Goal: Task Accomplishment & Management: Use online tool/utility

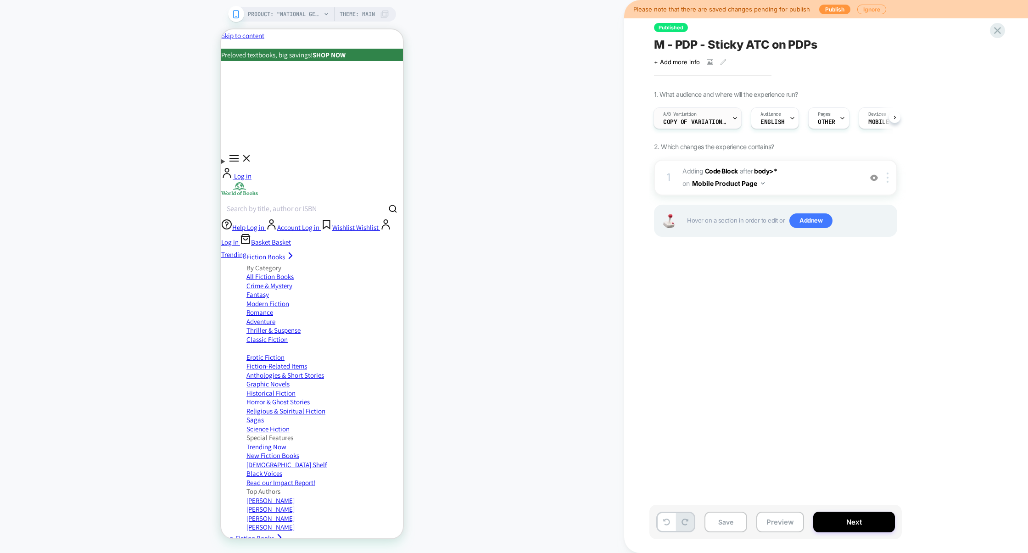
click at [717, 119] on span "Copy of Variation 1" at bounding box center [695, 122] width 64 height 6
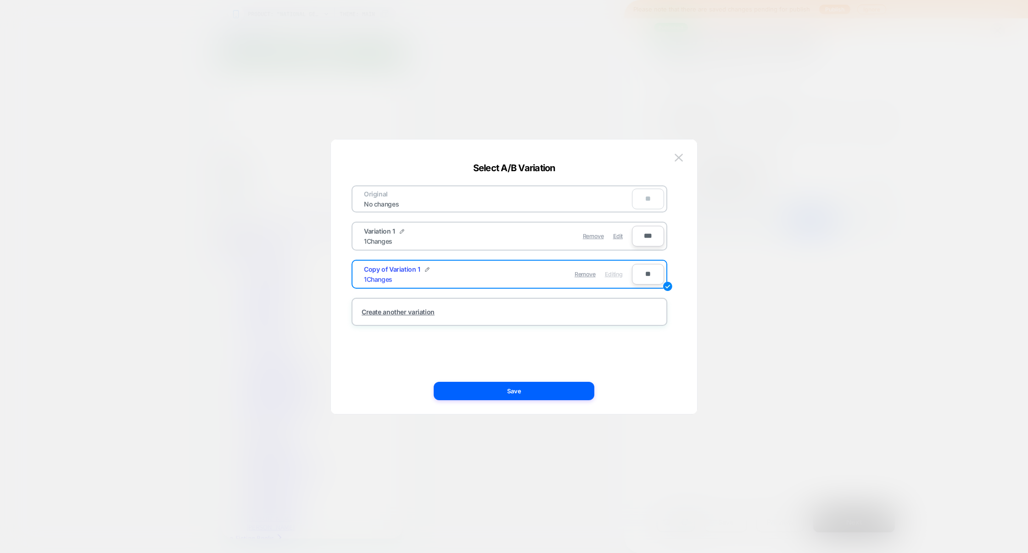
click at [803, 275] on div at bounding box center [514, 276] width 1028 height 553
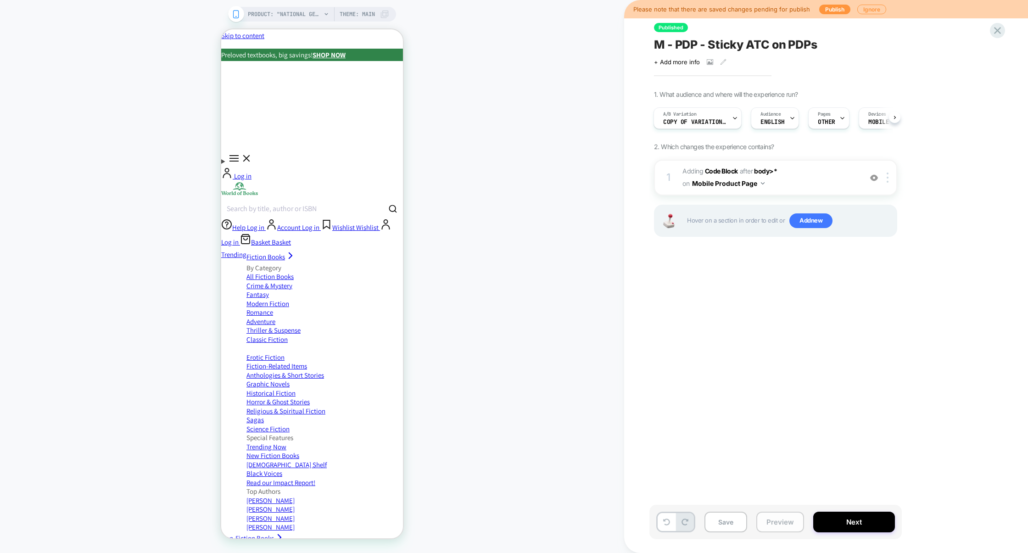
click at [784, 515] on button "Preview" at bounding box center [780, 522] width 48 height 21
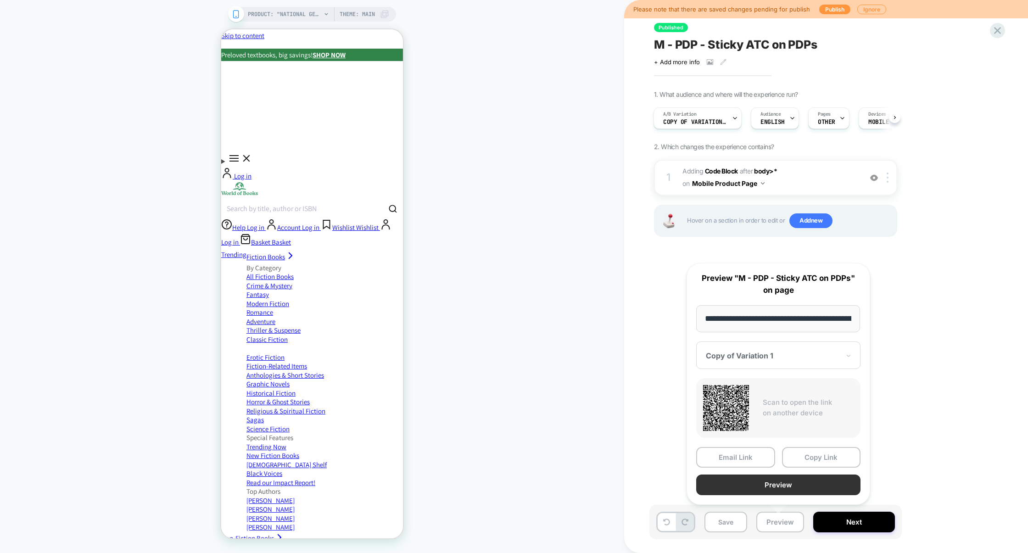
click at [786, 482] on button "Preview" at bounding box center [778, 485] width 164 height 21
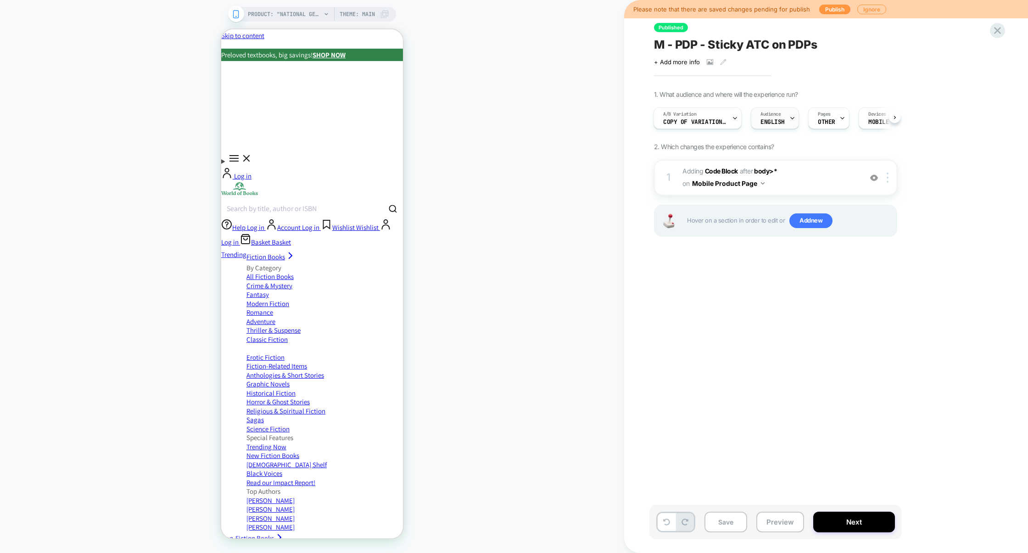
click at [780, 121] on span "English" at bounding box center [773, 122] width 24 height 6
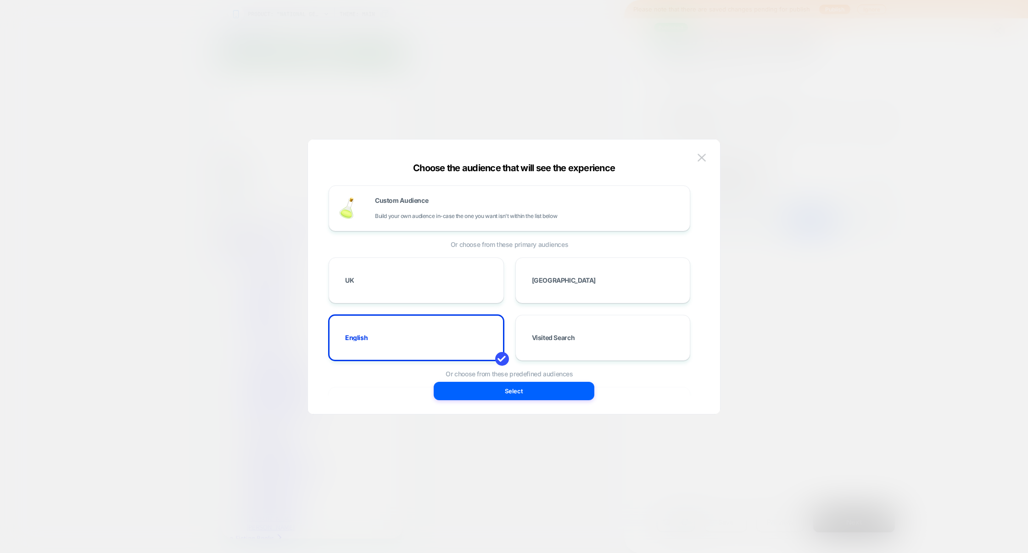
click at [659, 81] on div at bounding box center [514, 276] width 1028 height 553
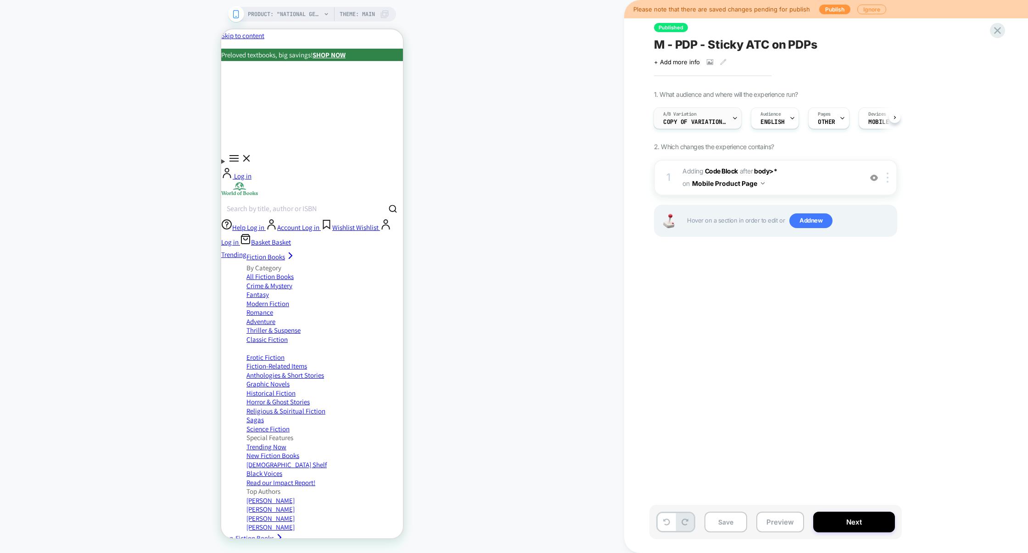
click at [683, 127] on div "A/B Variation Copy of Variation 1" at bounding box center [695, 118] width 83 height 21
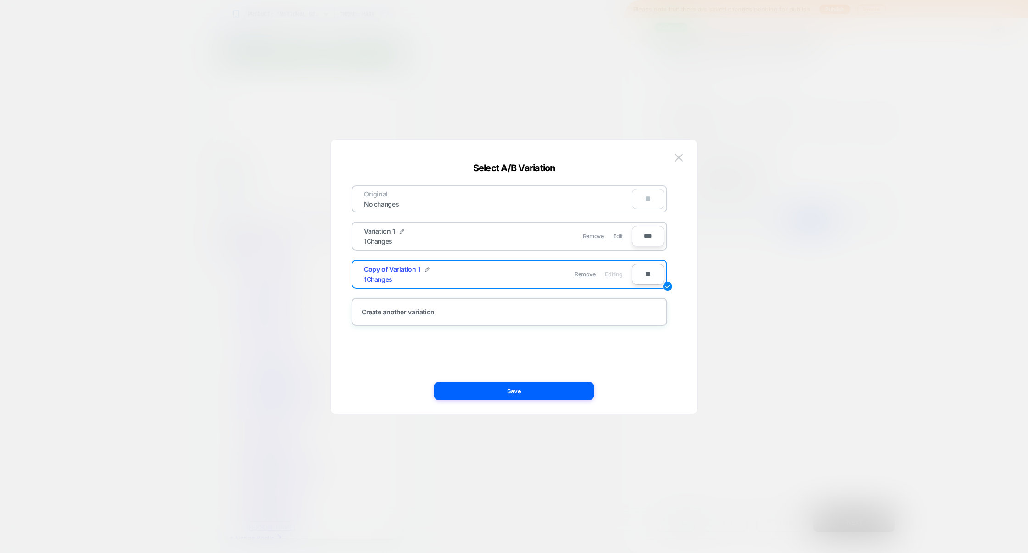
click at [837, 163] on div at bounding box center [514, 276] width 1028 height 553
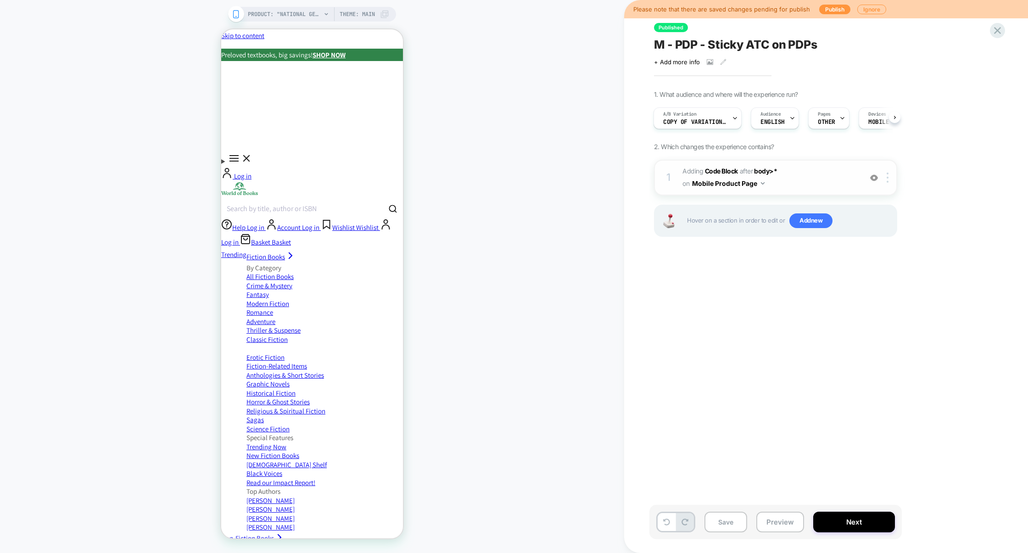
click at [825, 179] on span "Adding Code Block AFTER body>* body>* on Mobile Product Page" at bounding box center [770, 177] width 175 height 25
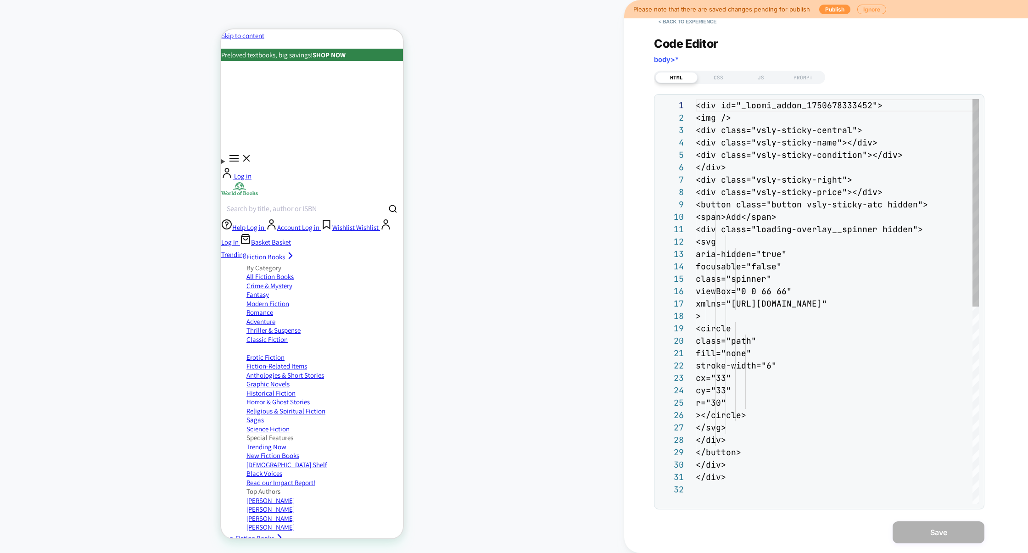
scroll to position [124, 0]
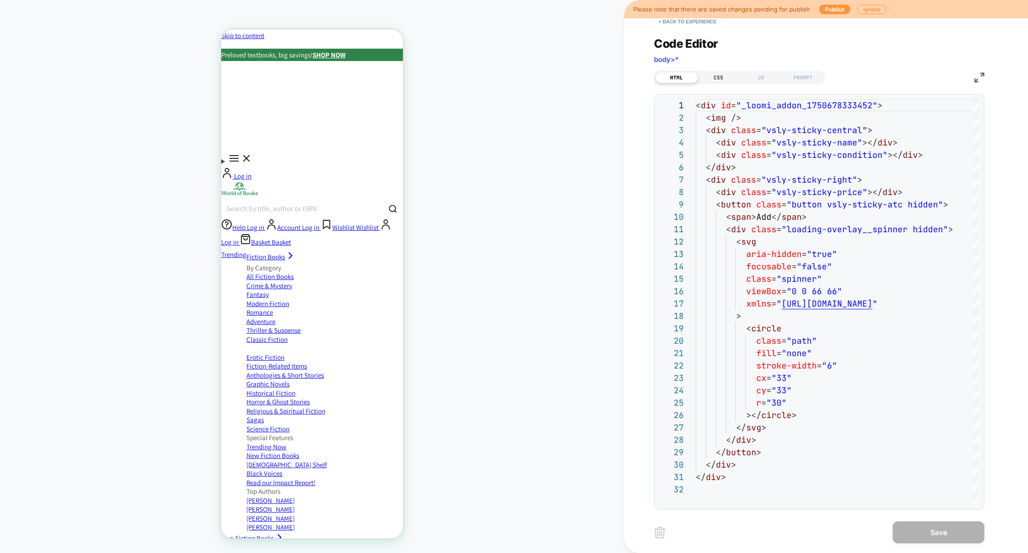
click at [720, 75] on div "CSS" at bounding box center [719, 77] width 42 height 11
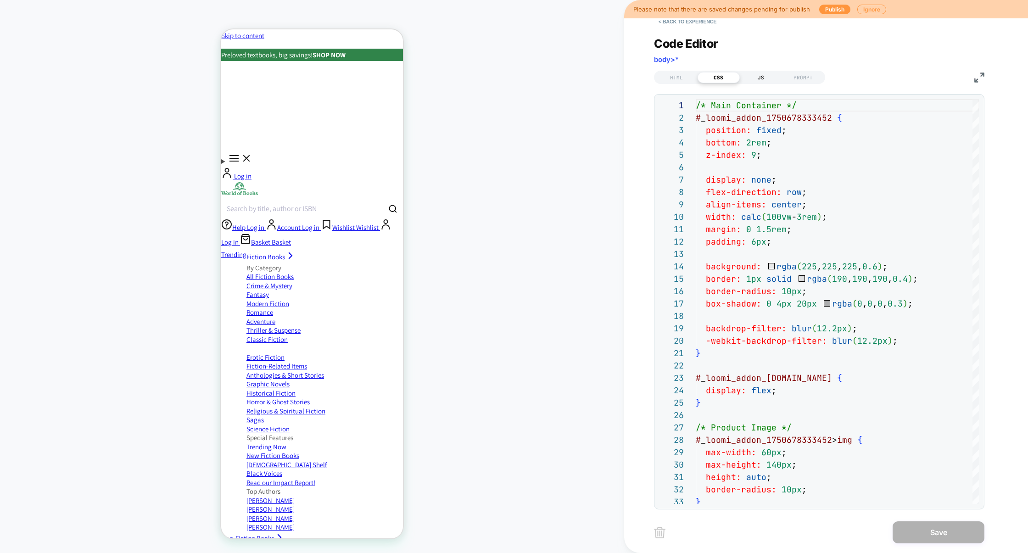
click at [751, 74] on div "JS" at bounding box center [761, 77] width 42 height 11
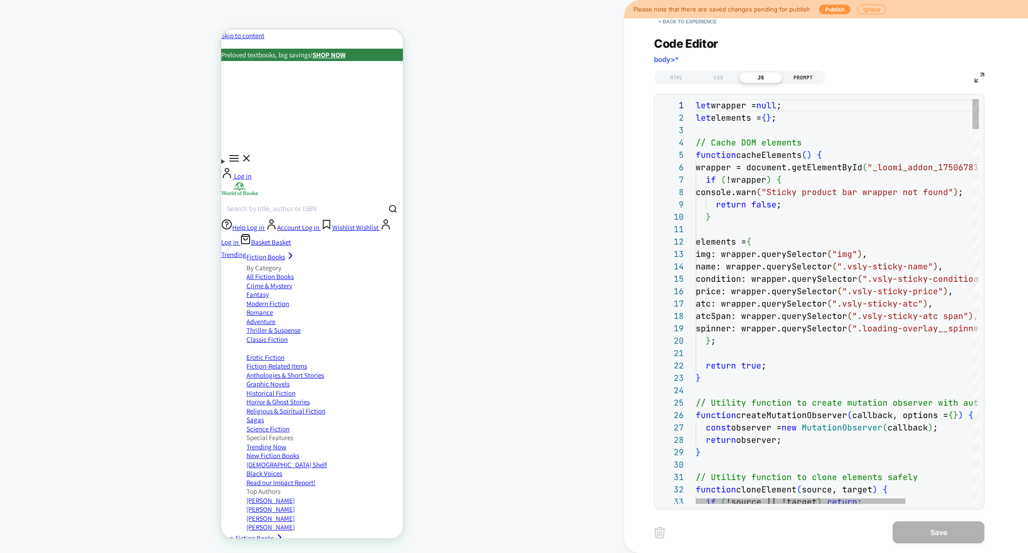
click at [792, 74] on div "PROMPT" at bounding box center [803, 77] width 42 height 11
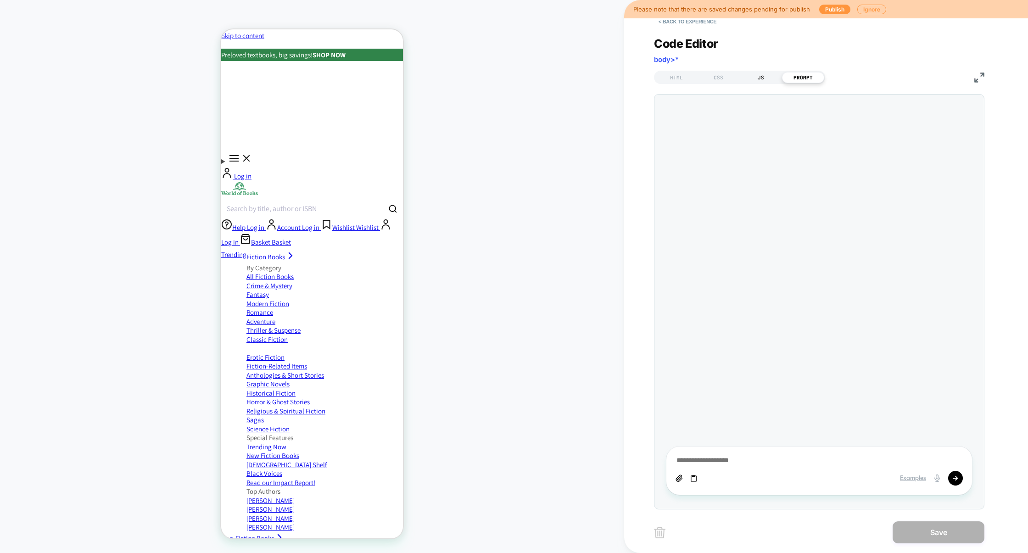
click at [764, 79] on div "JS" at bounding box center [761, 77] width 42 height 11
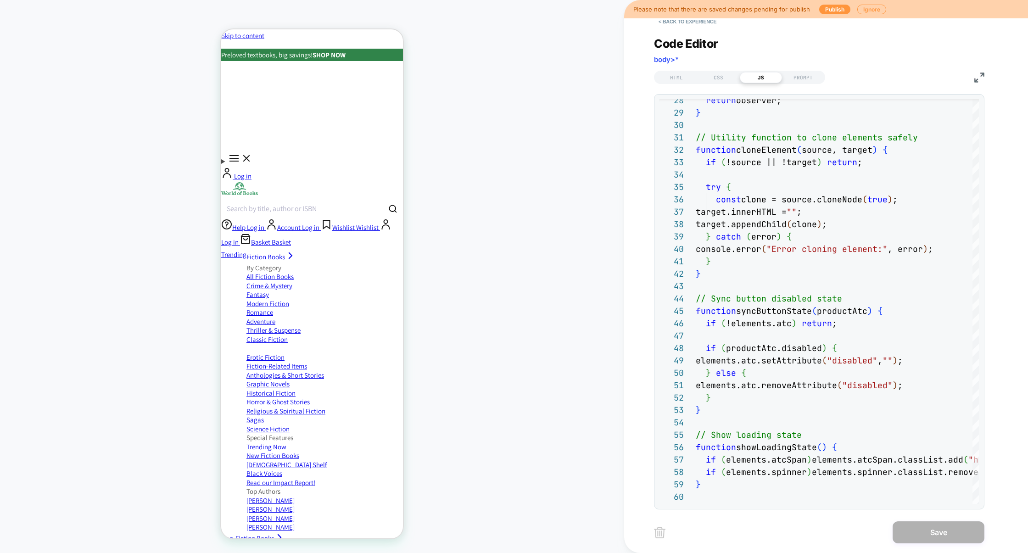
click at [981, 75] on img at bounding box center [979, 78] width 10 height 10
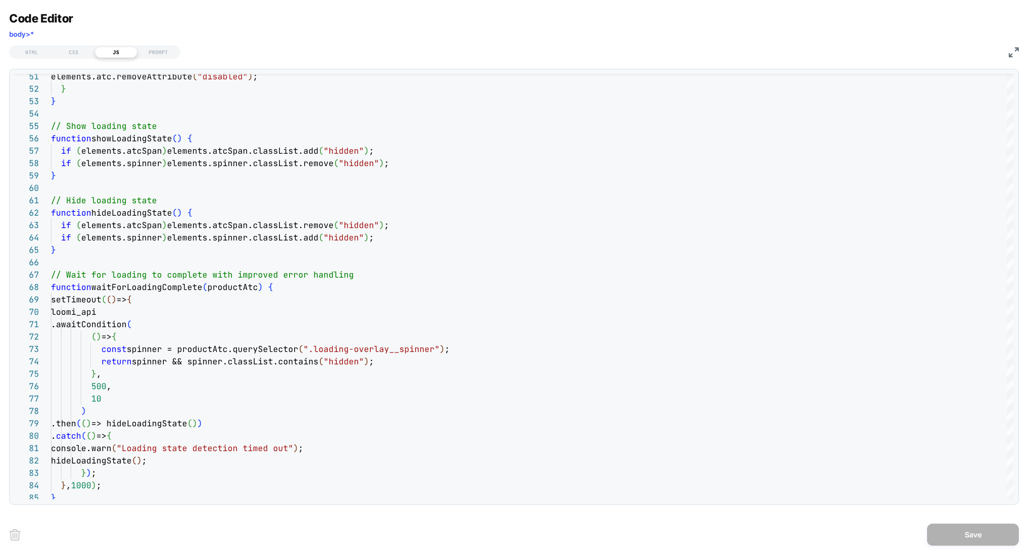
click at [1009, 53] on img at bounding box center [1014, 52] width 10 height 10
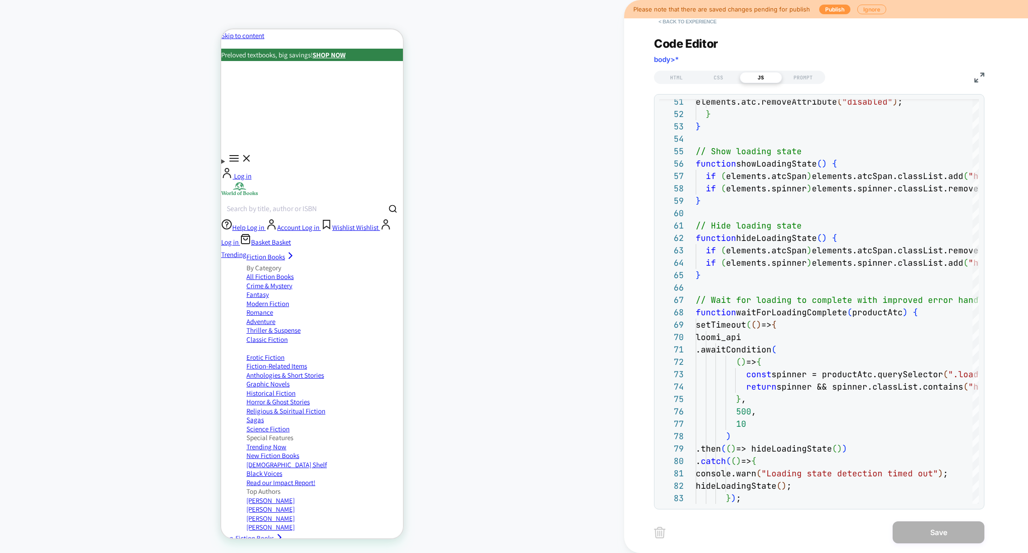
click at [685, 25] on button "< Back to experience" at bounding box center [687, 21] width 67 height 15
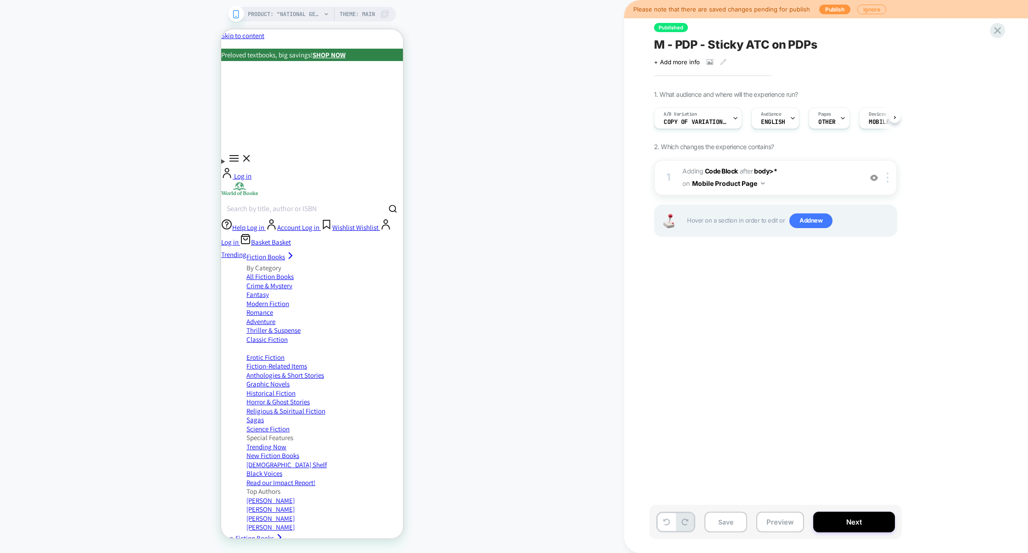
scroll to position [0, 0]
click at [788, 524] on button "Preview" at bounding box center [780, 522] width 48 height 21
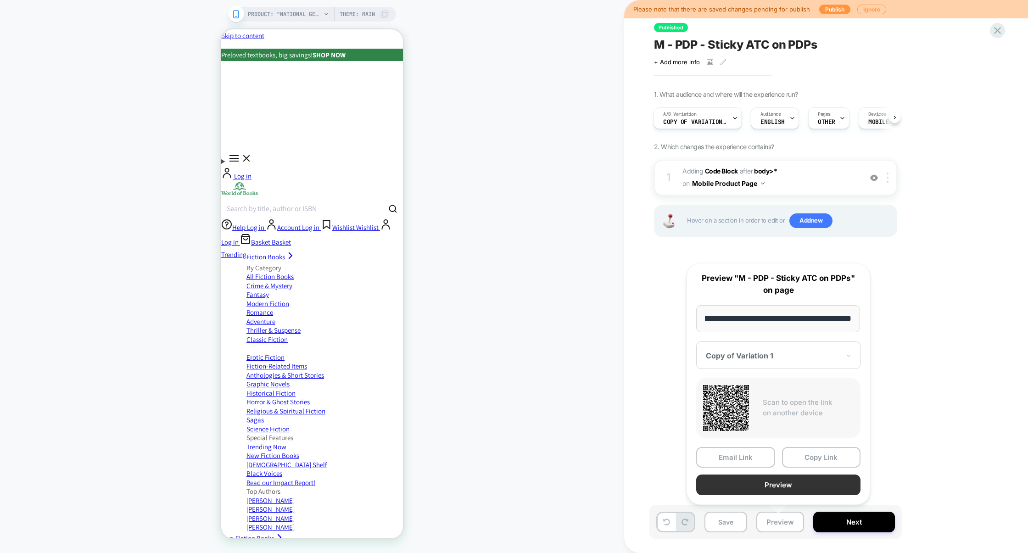
scroll to position [0, 0]
click at [790, 489] on button "Preview" at bounding box center [778, 485] width 164 height 21
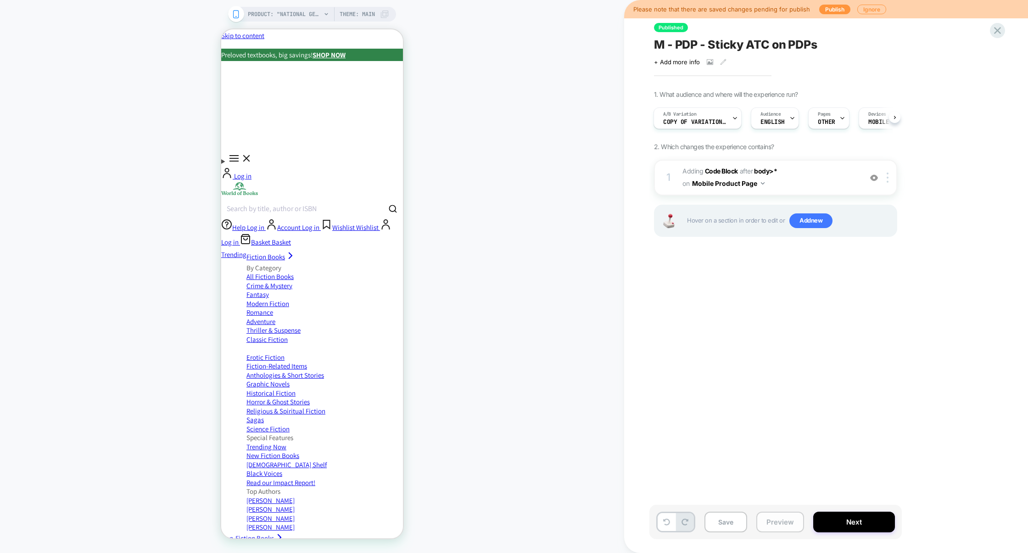
click at [788, 525] on button "Preview" at bounding box center [780, 522] width 48 height 21
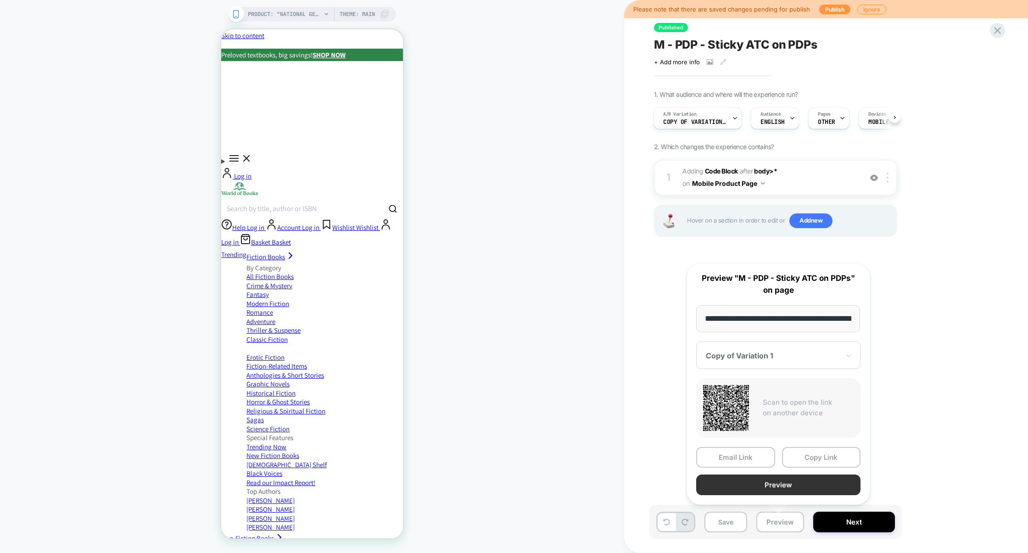
click at [777, 482] on button "Preview" at bounding box center [778, 485] width 164 height 21
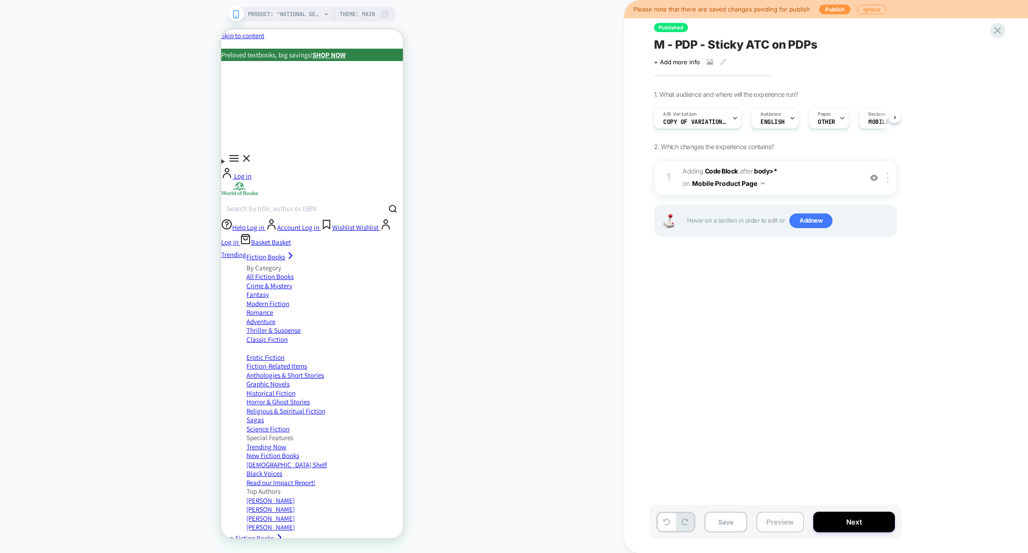
click at [770, 521] on button "Preview" at bounding box center [780, 522] width 48 height 21
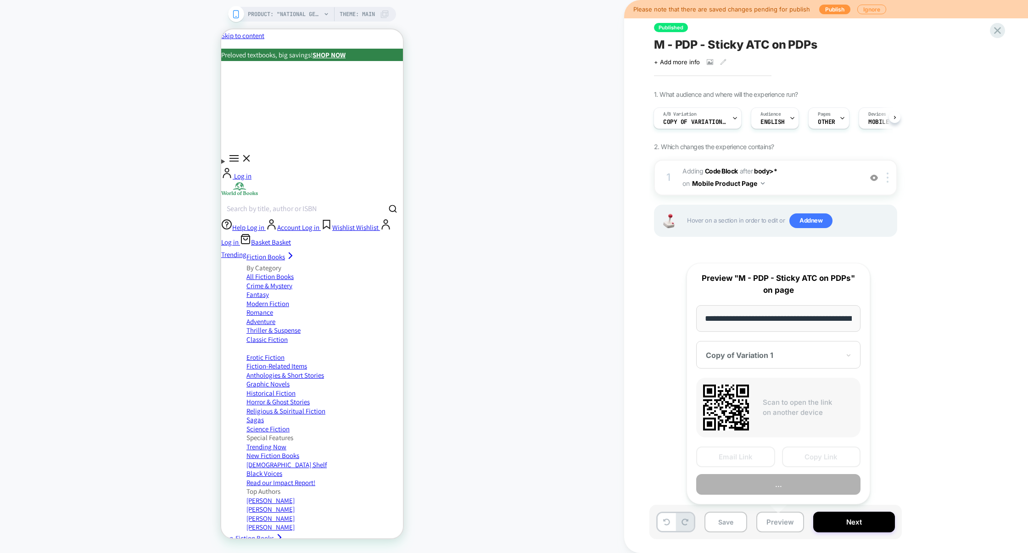
scroll to position [0, 371]
click at [779, 481] on button "Preview" at bounding box center [778, 485] width 164 height 21
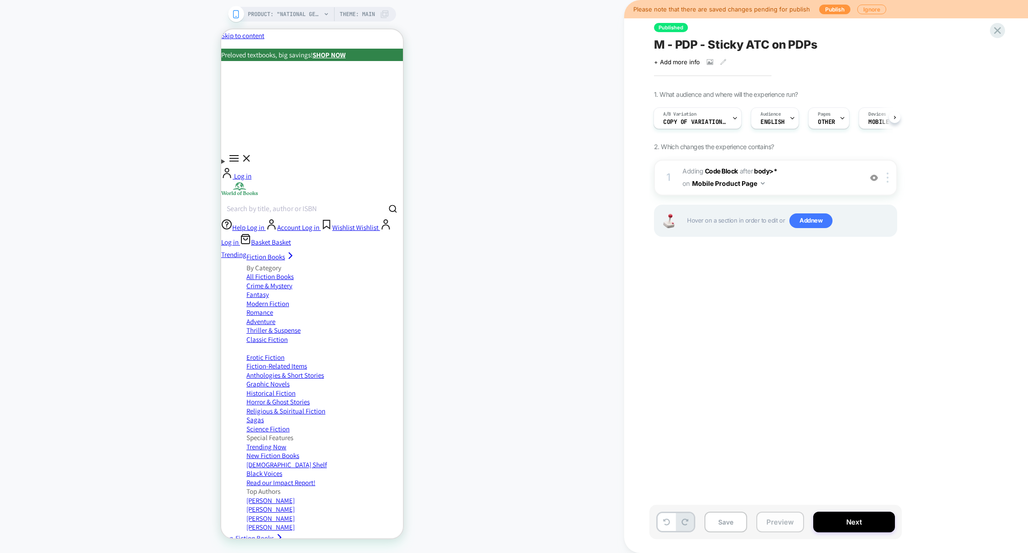
click at [777, 522] on button "Preview" at bounding box center [780, 522] width 48 height 21
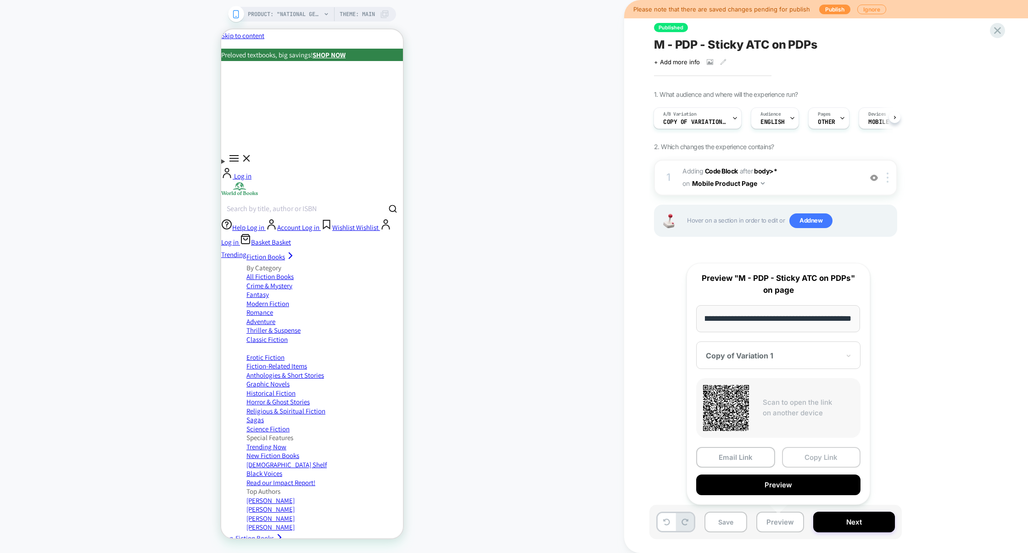
click at [810, 463] on button "Copy Link" at bounding box center [821, 457] width 79 height 21
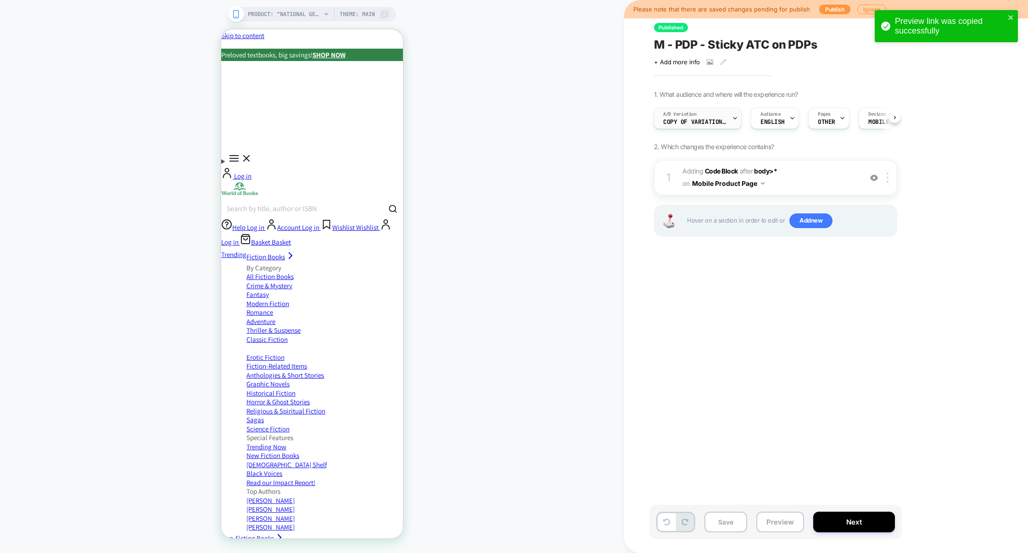
click at [696, 123] on span "Copy of Variation 1" at bounding box center [695, 122] width 64 height 6
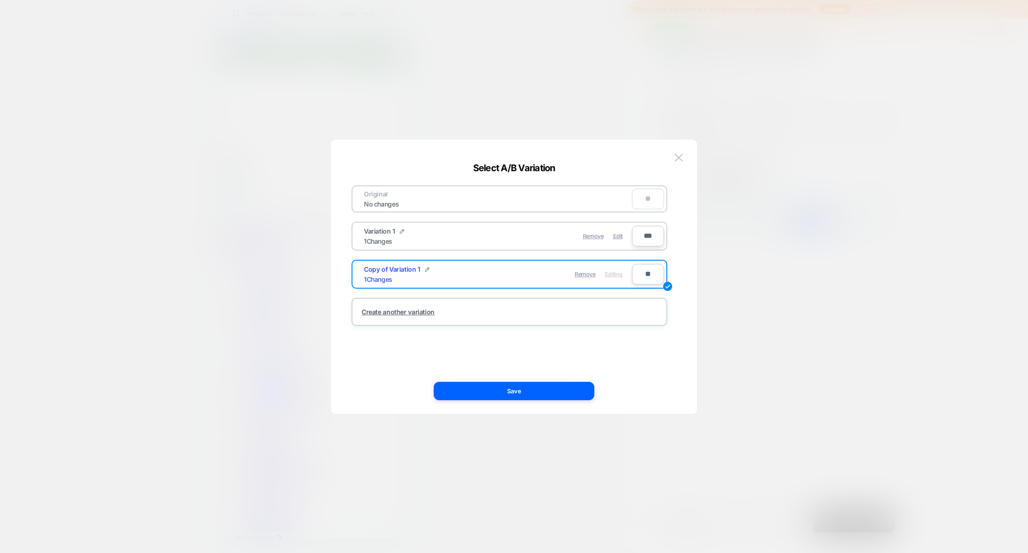
click at [755, 132] on div at bounding box center [514, 276] width 1028 height 553
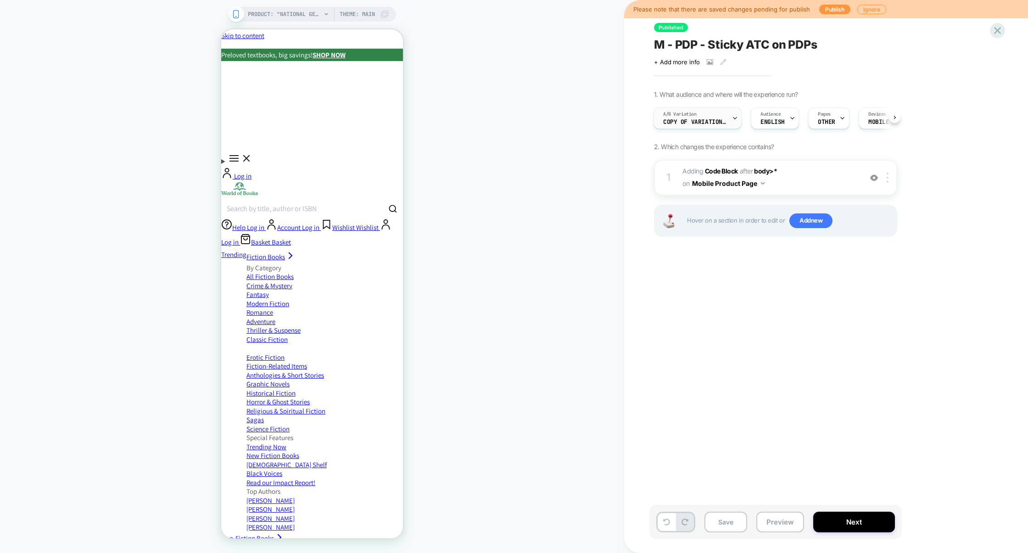
click at [716, 109] on div "A/B Variation Copy of Variation 1" at bounding box center [695, 118] width 83 height 21
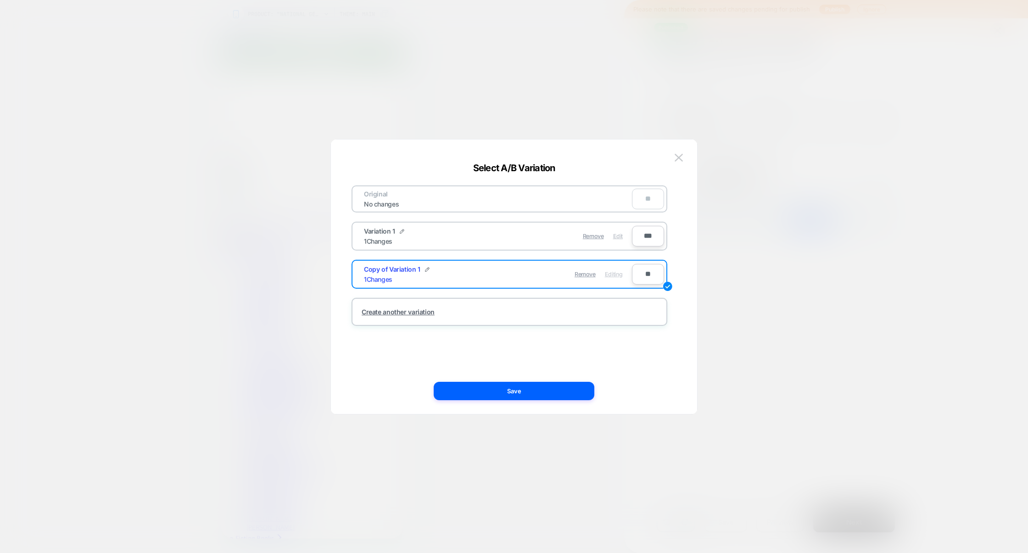
click at [621, 236] on span "Edit" at bounding box center [618, 236] width 10 height 7
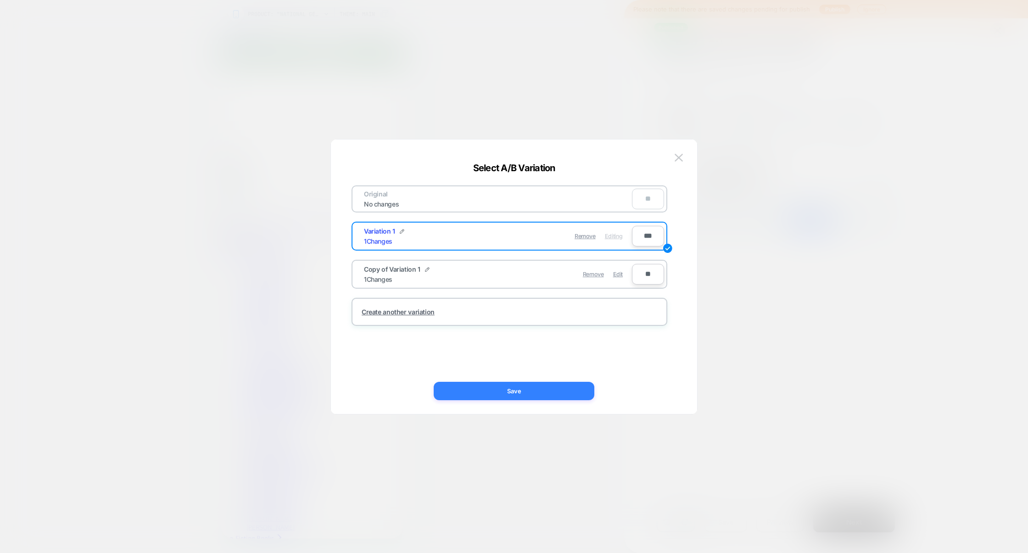
click at [571, 385] on button "Save" at bounding box center [514, 391] width 161 height 18
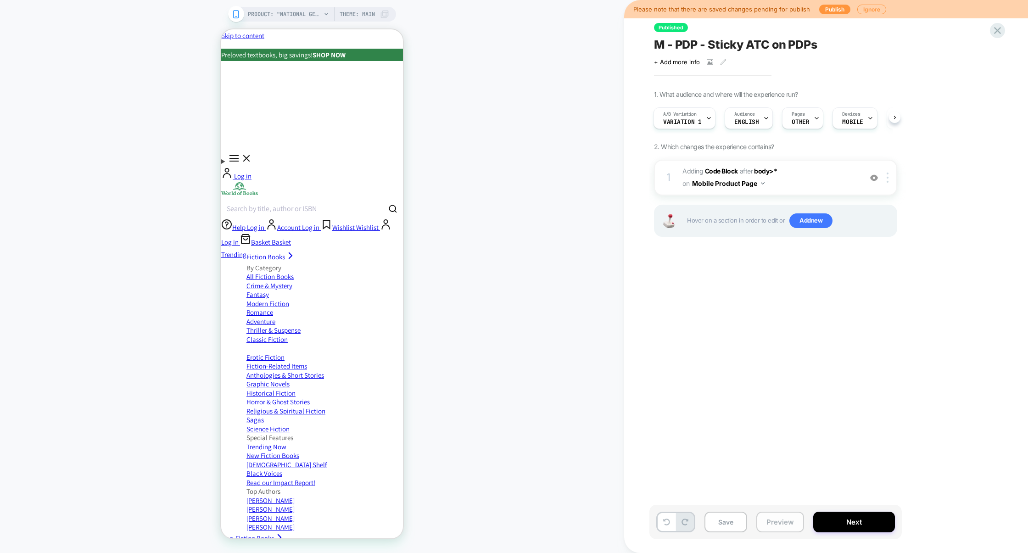
click at [785, 525] on button "Preview" at bounding box center [780, 522] width 48 height 21
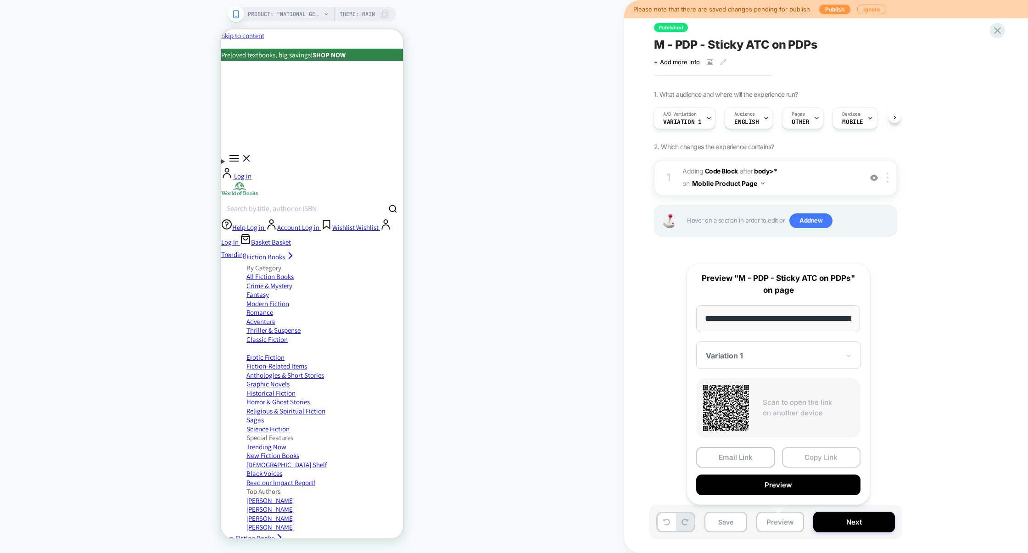
click at [816, 459] on button "Copy Link" at bounding box center [821, 457] width 79 height 21
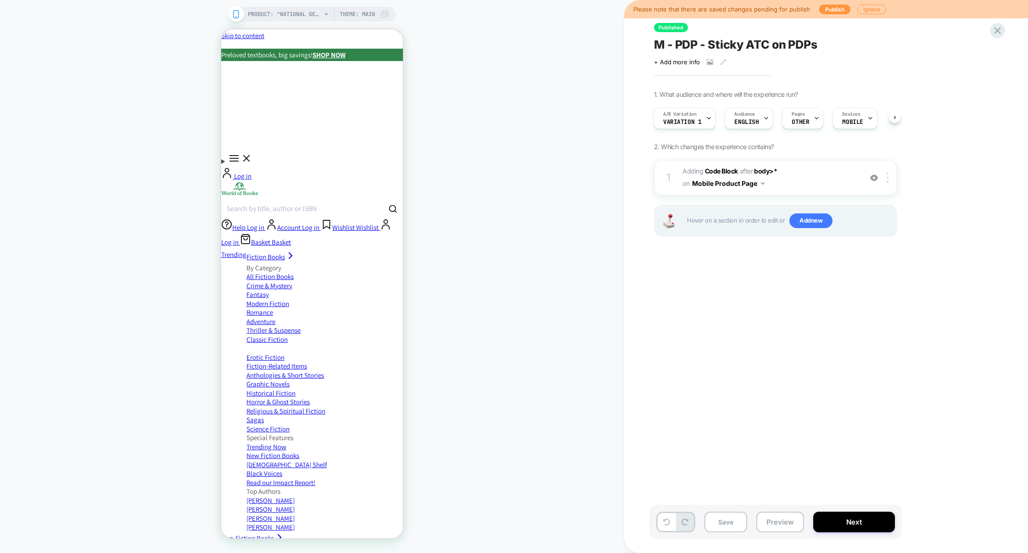
click at [772, 534] on div "Save Preview Next" at bounding box center [775, 522] width 252 height 34
click at [776, 525] on button "Preview" at bounding box center [780, 522] width 48 height 21
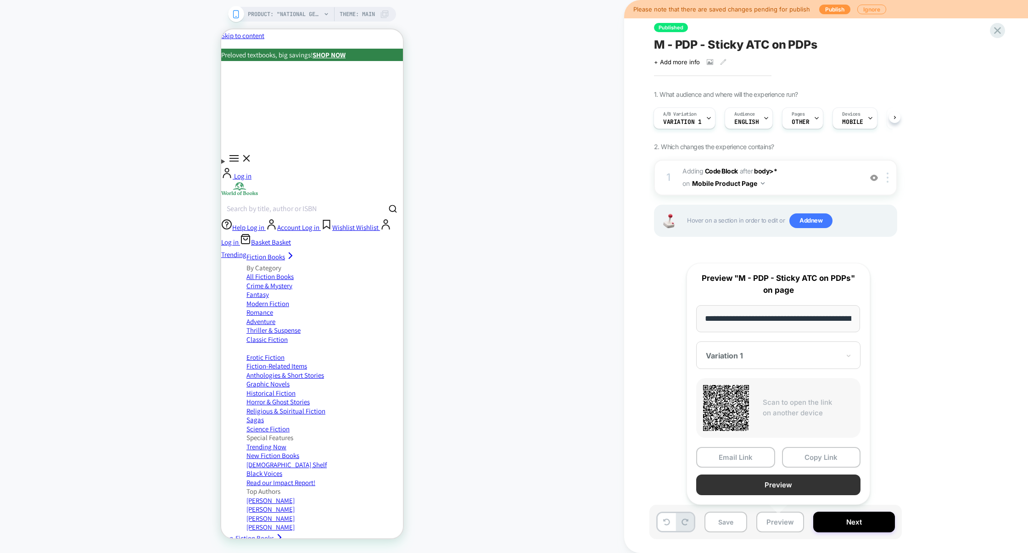
click at [785, 481] on button "Preview" at bounding box center [778, 485] width 164 height 21
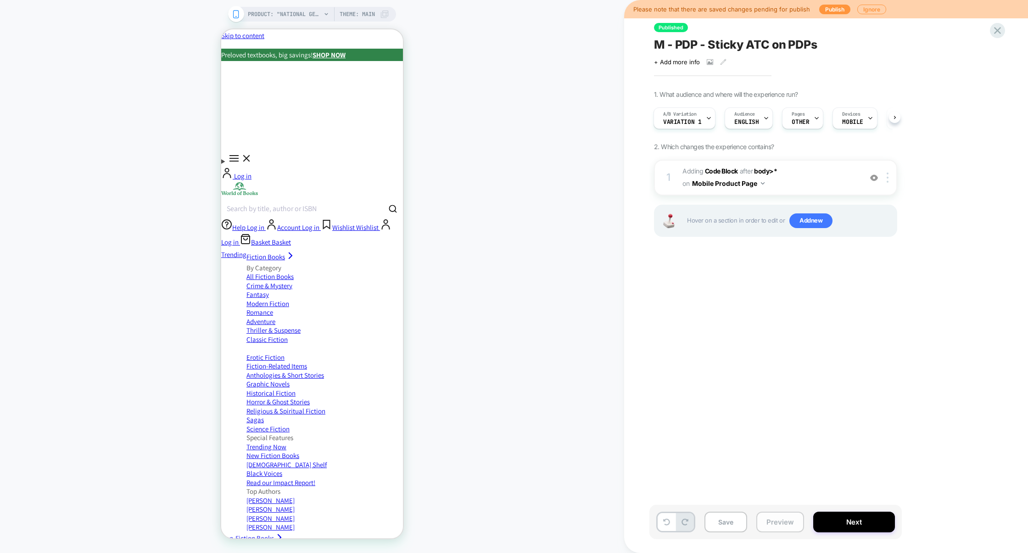
click at [780, 520] on button "Preview" at bounding box center [780, 522] width 48 height 21
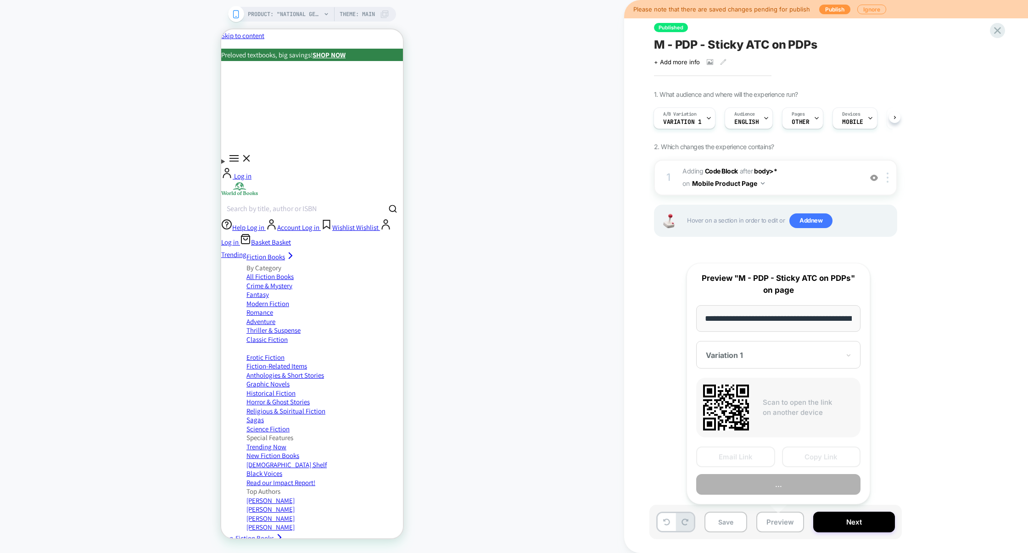
scroll to position [0, 371]
click at [794, 452] on button "Copy Link" at bounding box center [821, 457] width 79 height 21
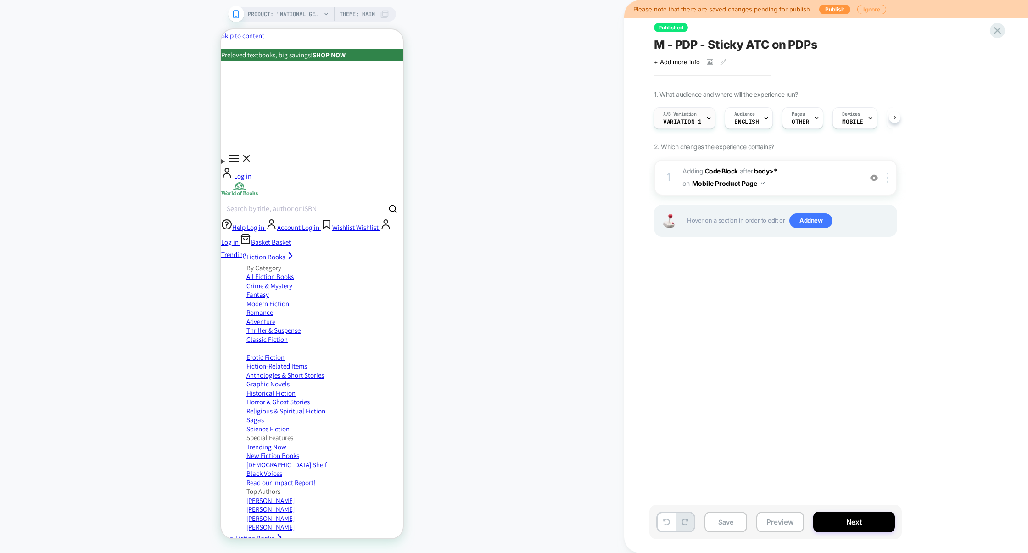
click at [681, 119] on span "Variation 1" at bounding box center [682, 122] width 38 height 6
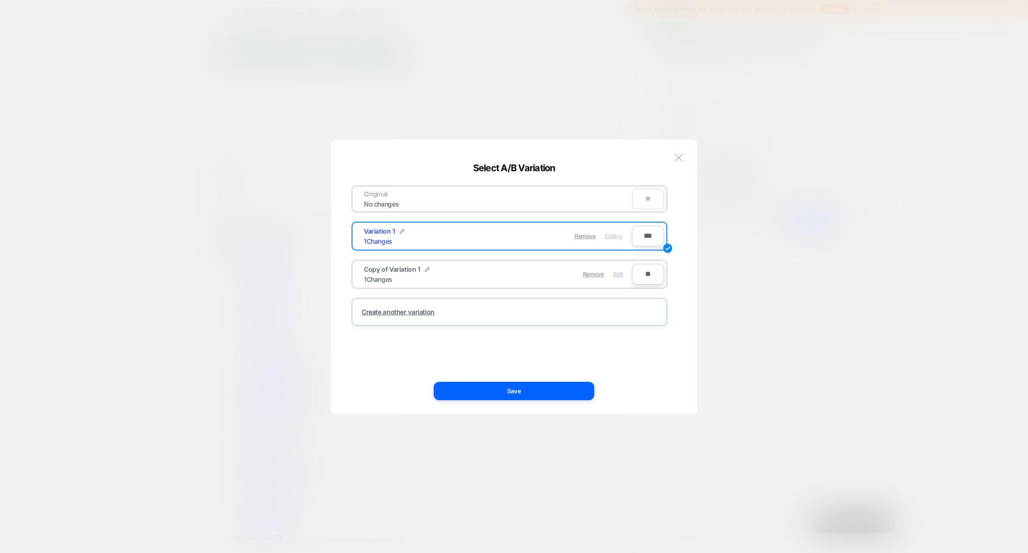
click at [621, 271] on span "Edit" at bounding box center [618, 274] width 10 height 7
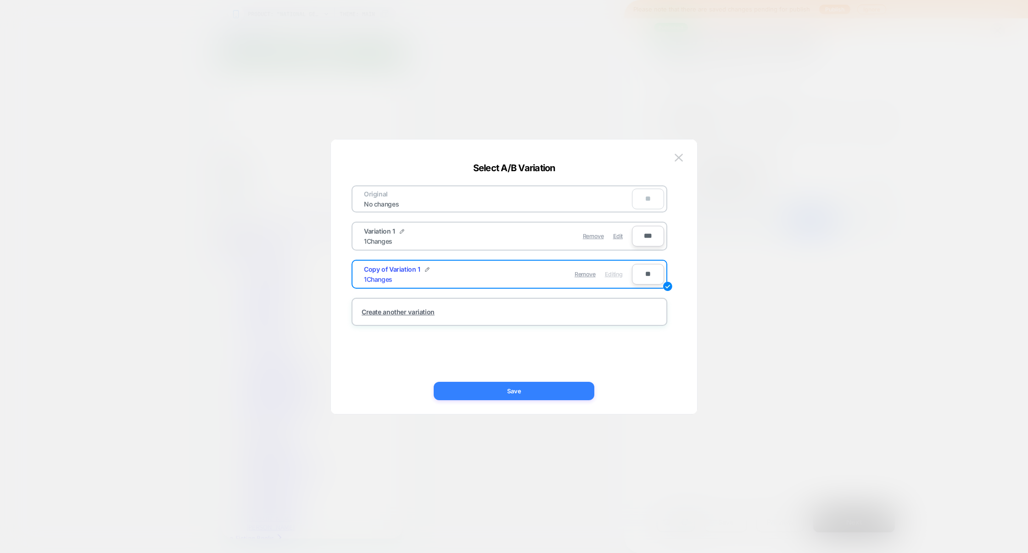
click at [556, 385] on button "Save" at bounding box center [514, 391] width 161 height 18
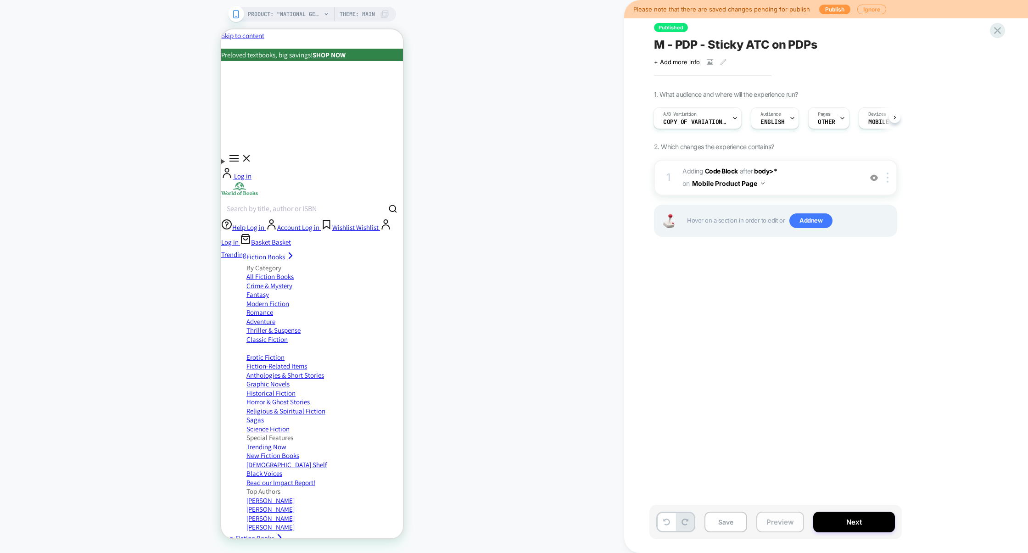
click at [791, 528] on button "Preview" at bounding box center [780, 522] width 48 height 21
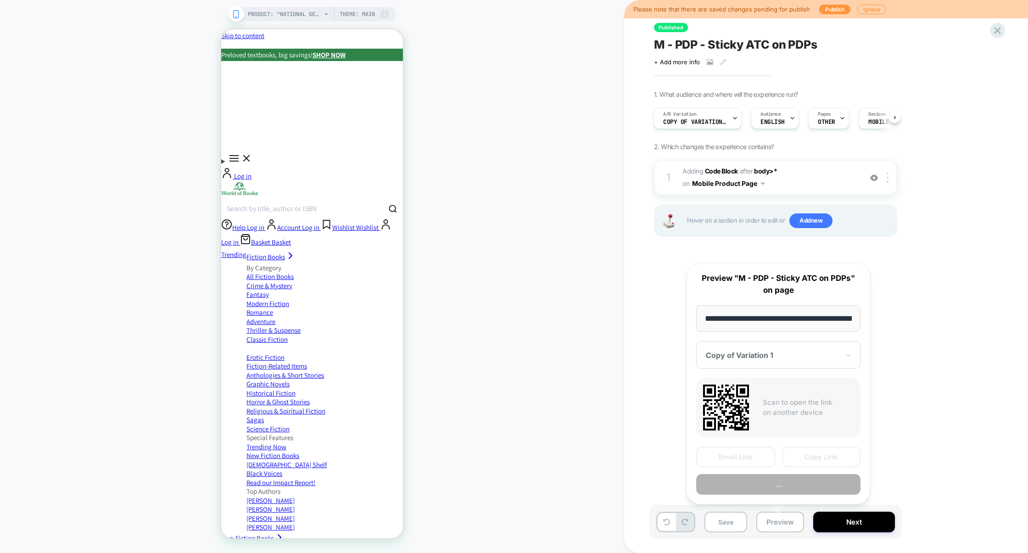
scroll to position [0, 371]
click at [812, 457] on button "Copy Link" at bounding box center [821, 457] width 79 height 21
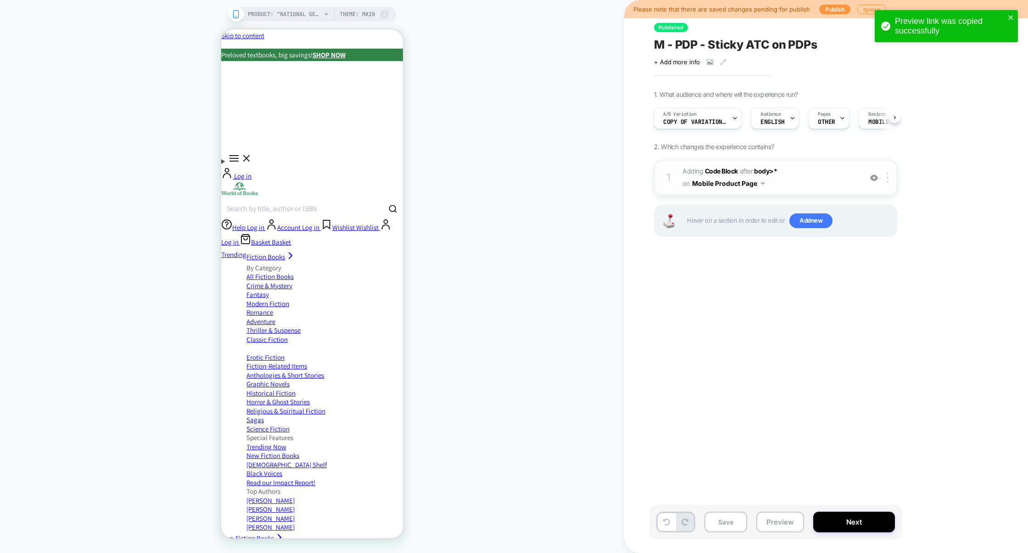
click at [799, 188] on span "Adding Code Block AFTER body>* body>* on Mobile Product Page" at bounding box center [770, 177] width 175 height 25
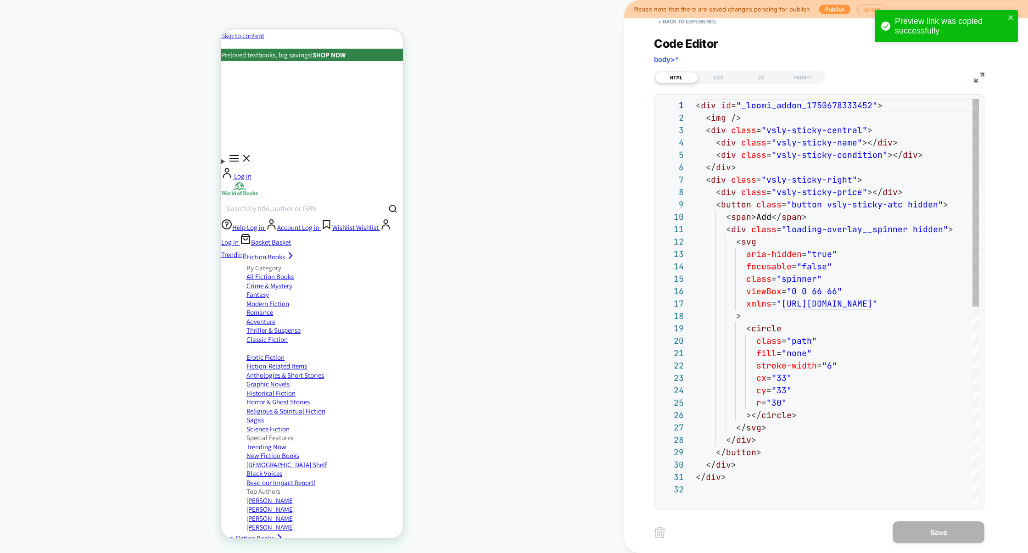
scroll to position [124, 0]
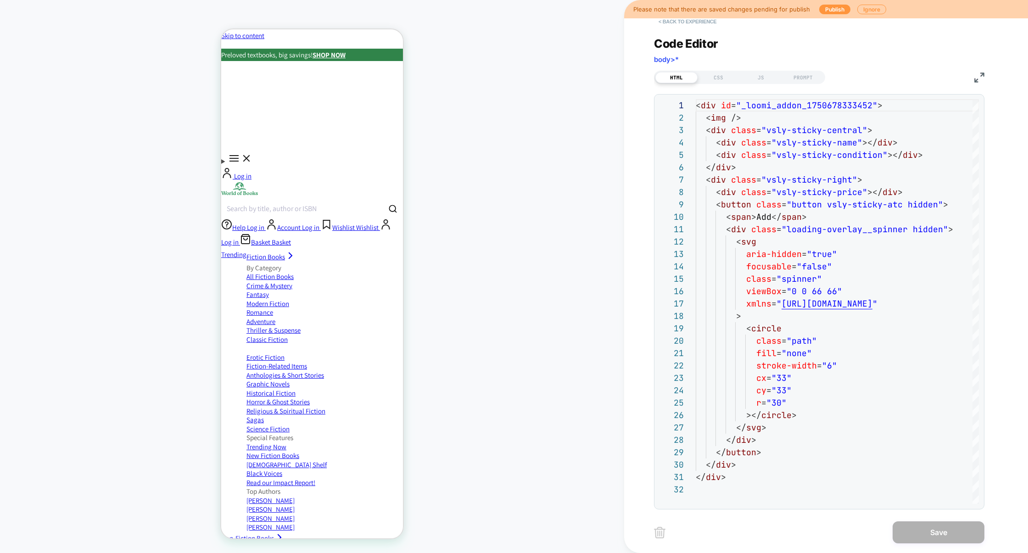
click at [693, 24] on button "< Back to experience" at bounding box center [687, 21] width 67 height 15
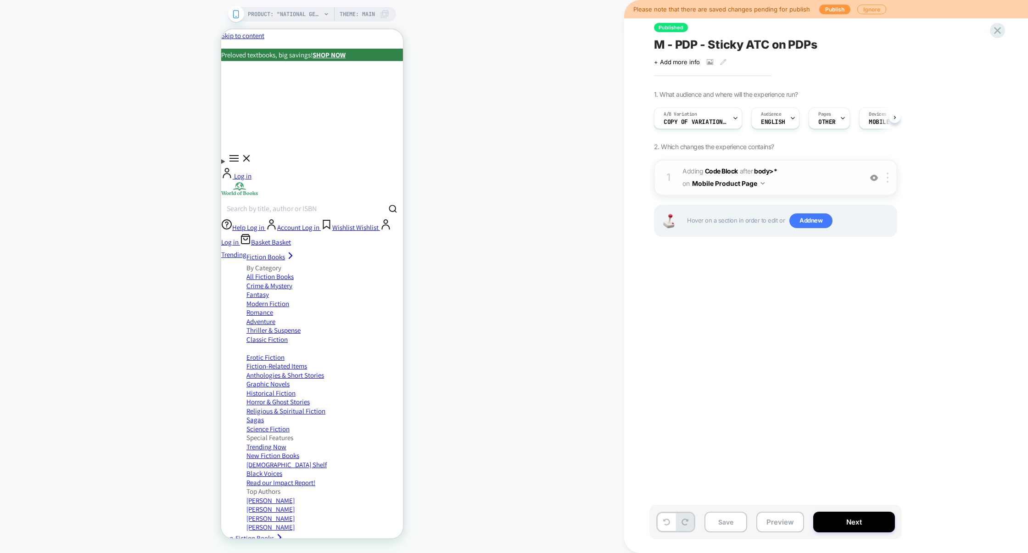
scroll to position [0, 0]
click at [732, 123] on div at bounding box center [735, 118] width 6 height 21
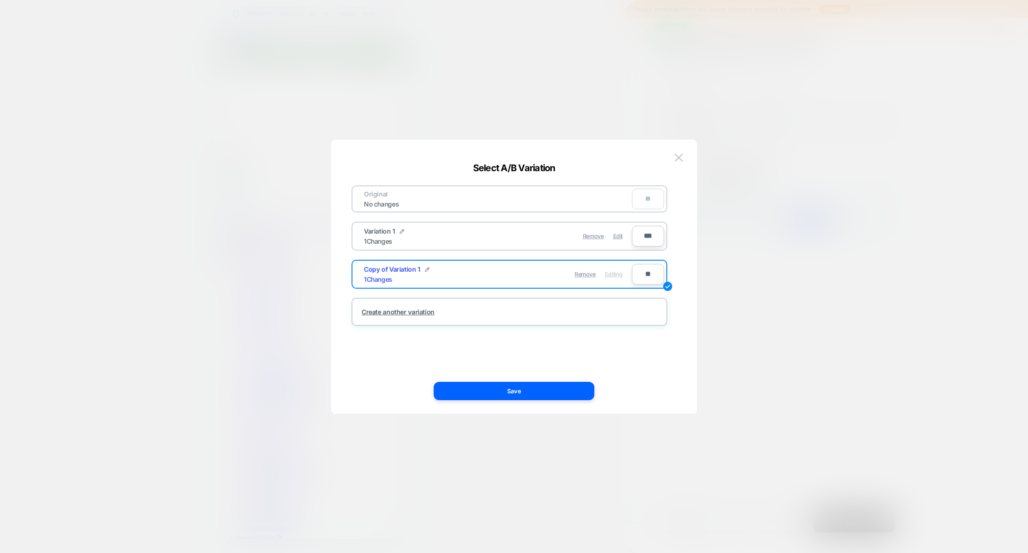
click at [774, 257] on div at bounding box center [514, 276] width 1028 height 553
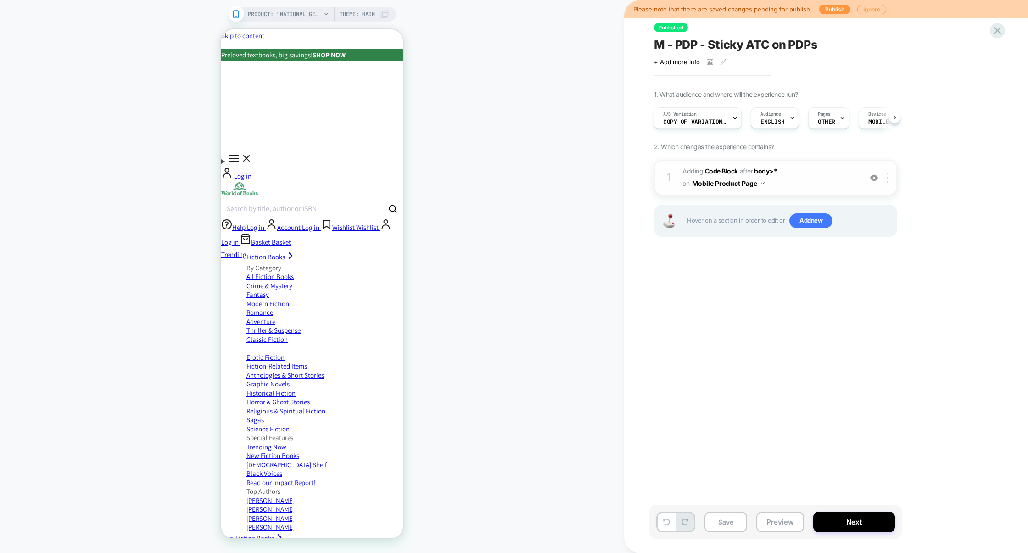
click at [874, 177] on img at bounding box center [874, 178] width 8 height 8
click at [788, 524] on button "Preview" at bounding box center [780, 522] width 48 height 21
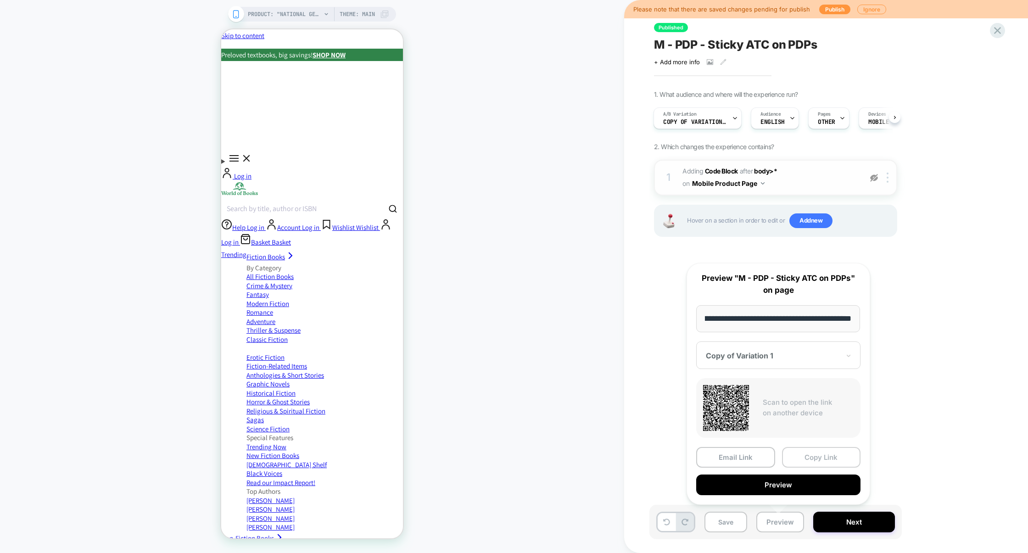
scroll to position [0, 0]
click at [812, 464] on button "Copy Link" at bounding box center [821, 457] width 79 height 21
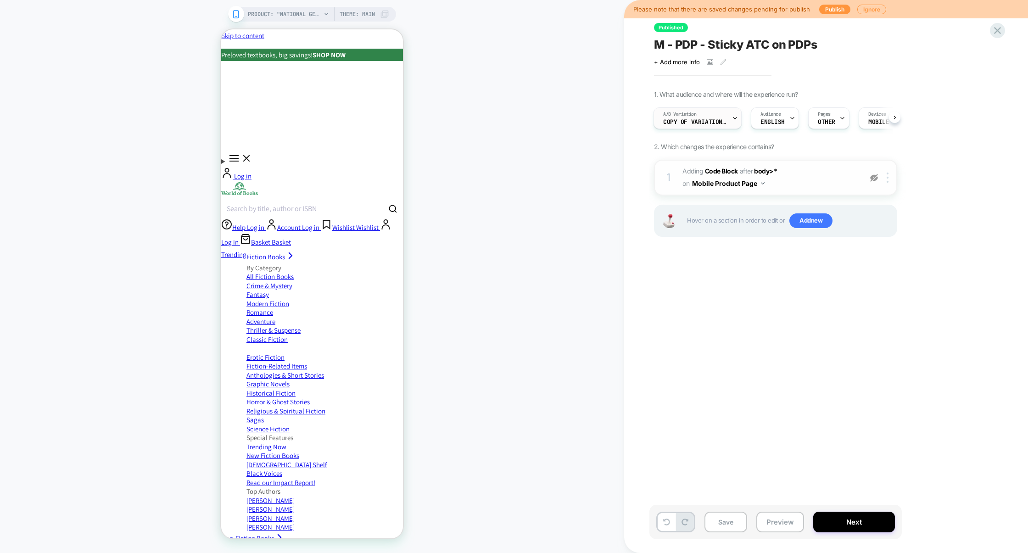
click at [706, 114] on div "A/B Variation Copy of Variation 1" at bounding box center [695, 118] width 83 height 21
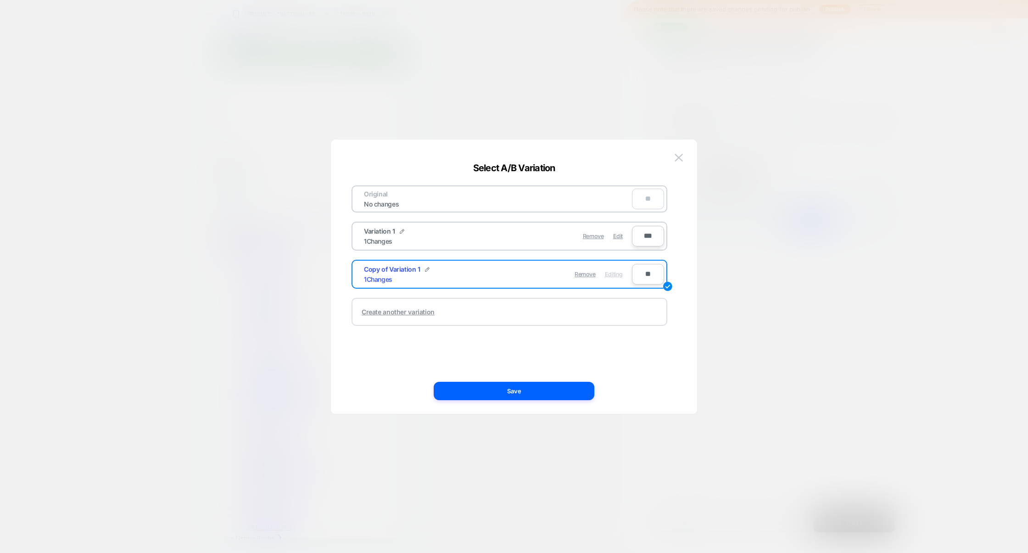
click at [416, 313] on div "Create another variation" at bounding box center [398, 312] width 73 height 8
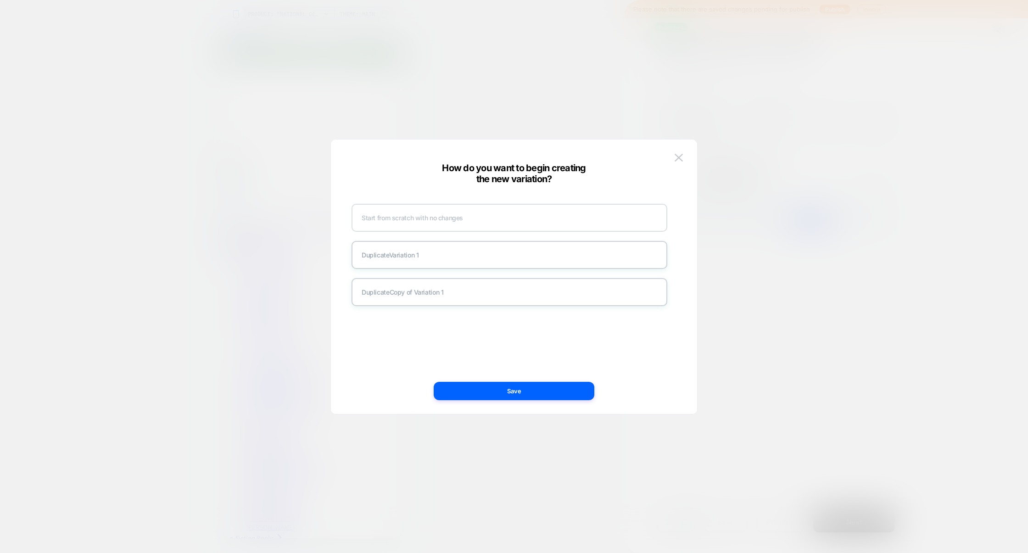
click at [422, 218] on div "Start from scratch with no changes" at bounding box center [510, 218] width 316 height 28
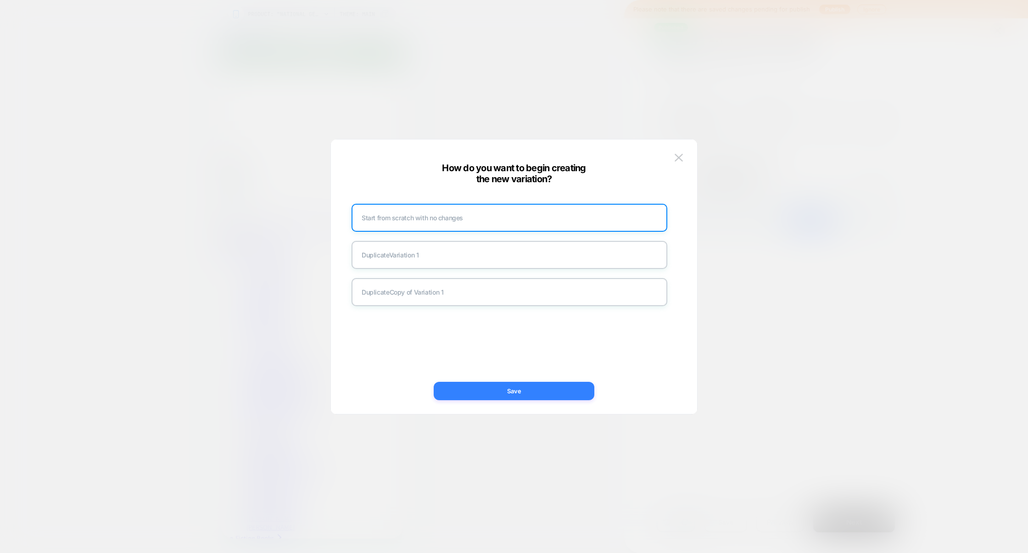
click at [474, 388] on button "Save" at bounding box center [514, 391] width 161 height 18
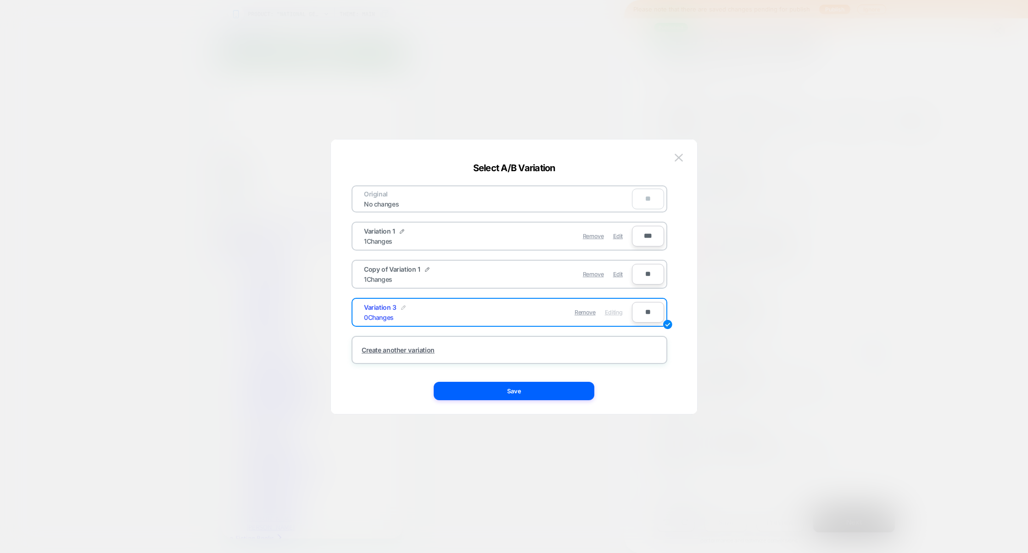
click at [401, 305] on img at bounding box center [403, 307] width 5 height 5
drag, startPoint x: 413, startPoint y: 316, endPoint x: 358, endPoint y: 316, distance: 54.2
click at [358, 316] on div "**********" at bounding box center [493, 312] width 277 height 22
type input "********"
click at [472, 309] on strong "Save" at bounding box center [465, 312] width 15 height 7
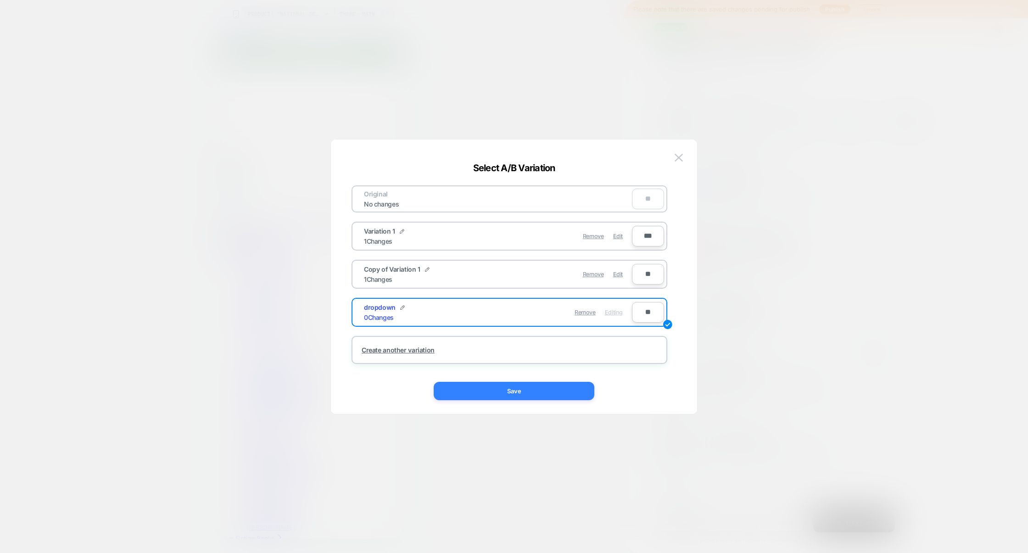
click at [539, 386] on button "Save" at bounding box center [514, 391] width 161 height 18
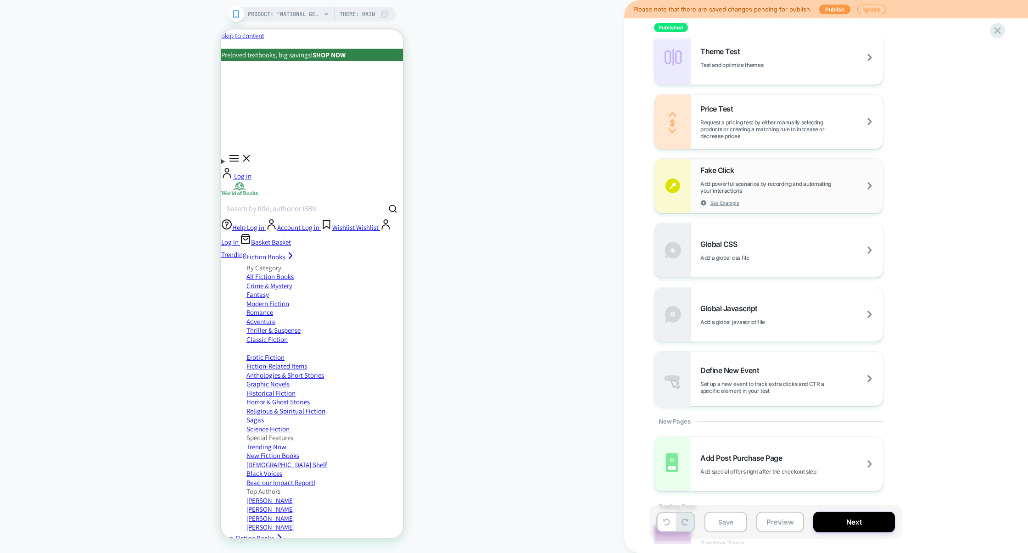
scroll to position [619, 0]
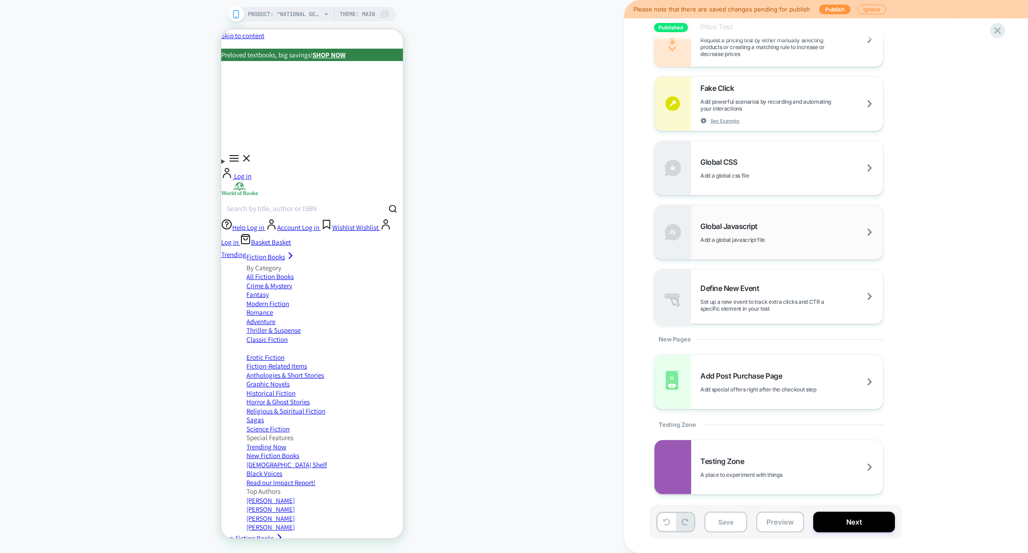
click at [779, 242] on span "Add a global javascript file" at bounding box center [755, 239] width 111 height 7
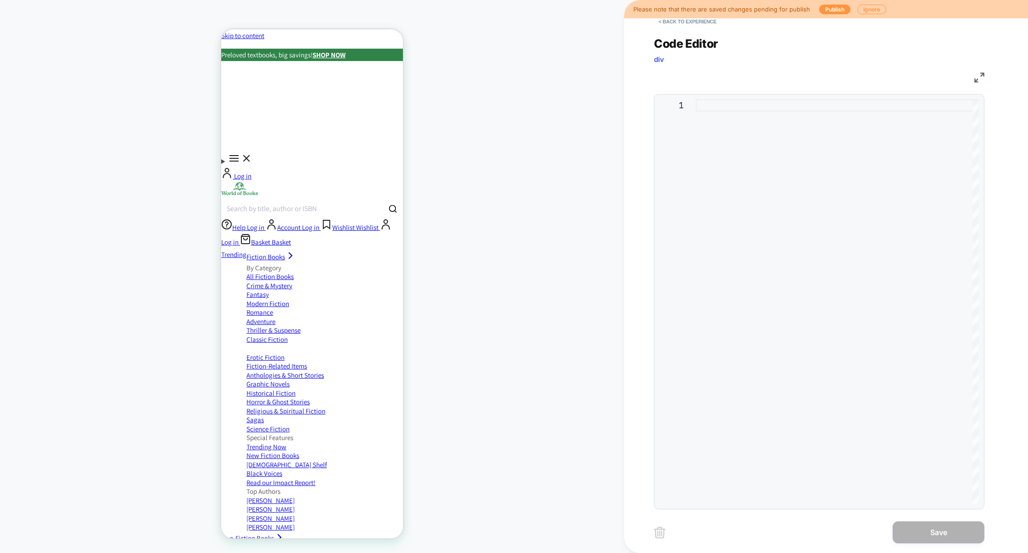
click at [748, 230] on div at bounding box center [837, 301] width 283 height 405
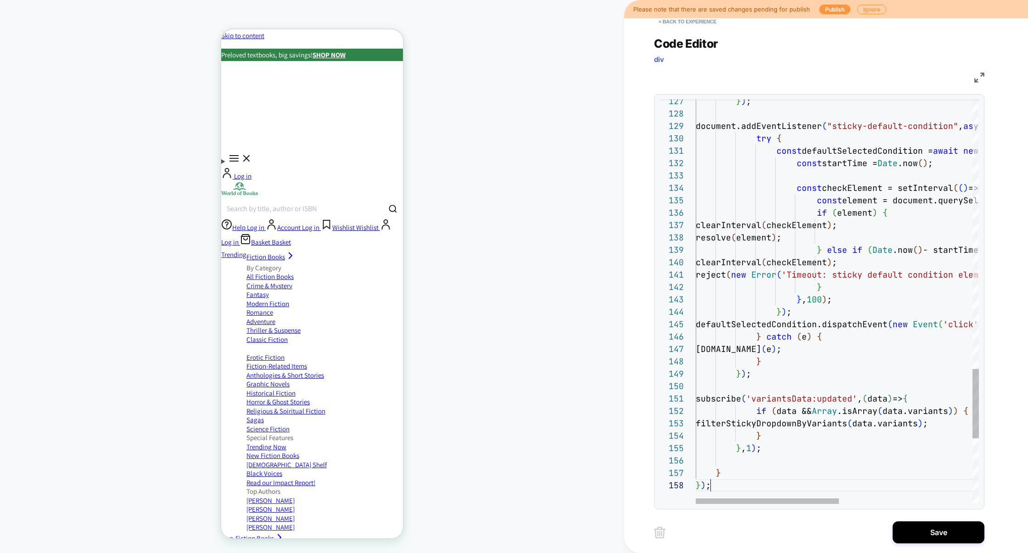
scroll to position [87, 15]
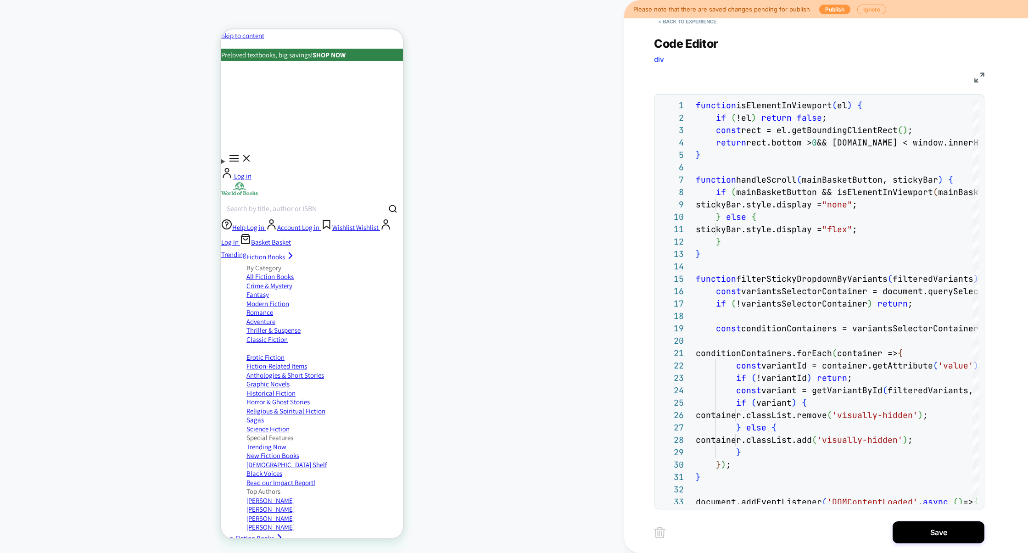
click at [979, 77] on img at bounding box center [979, 78] width 10 height 10
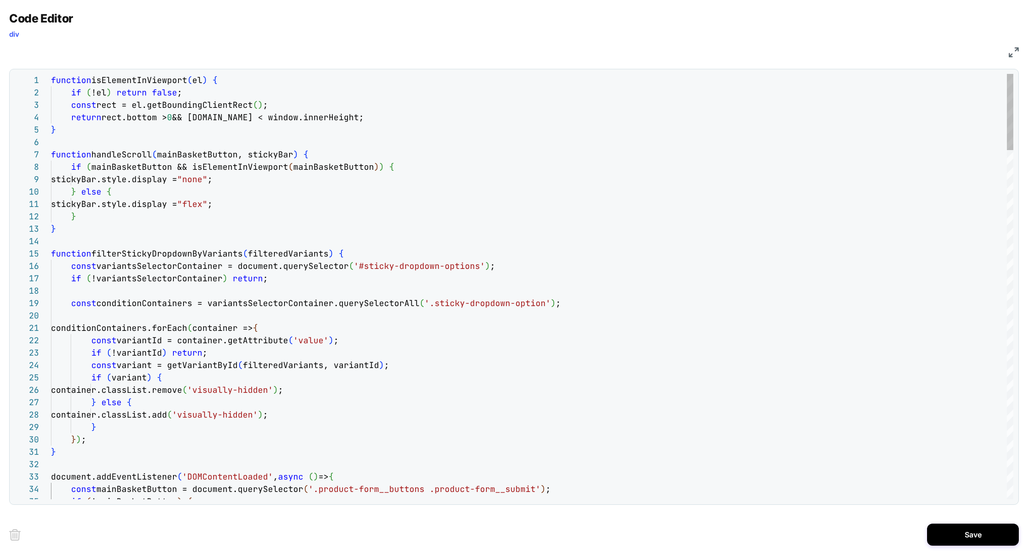
scroll to position [0, 168]
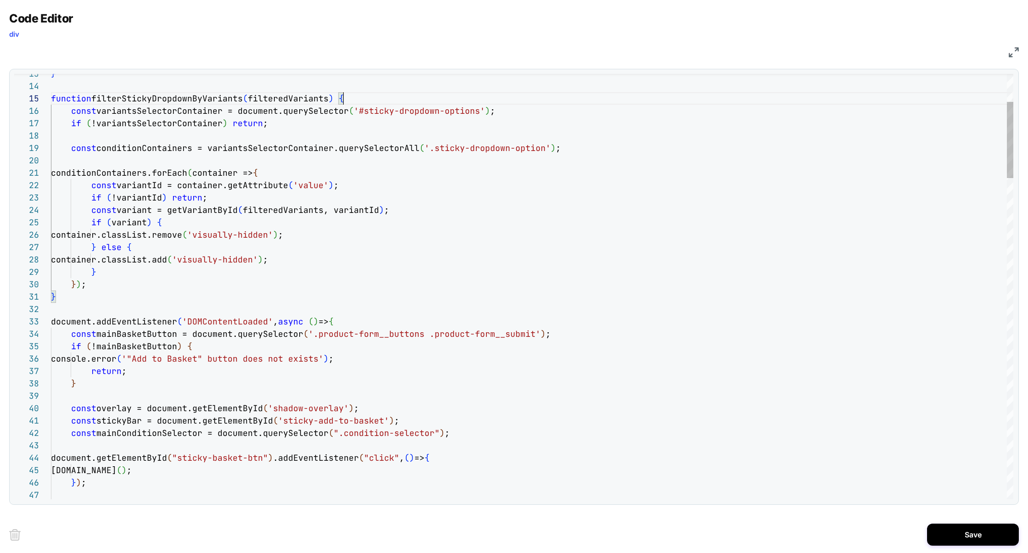
scroll to position [25, 292]
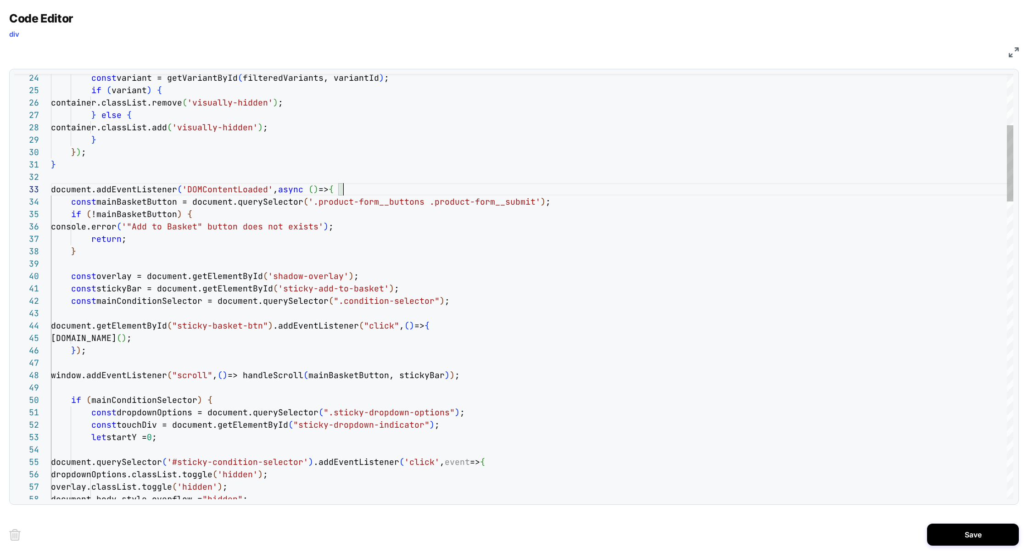
type textarea "**********"
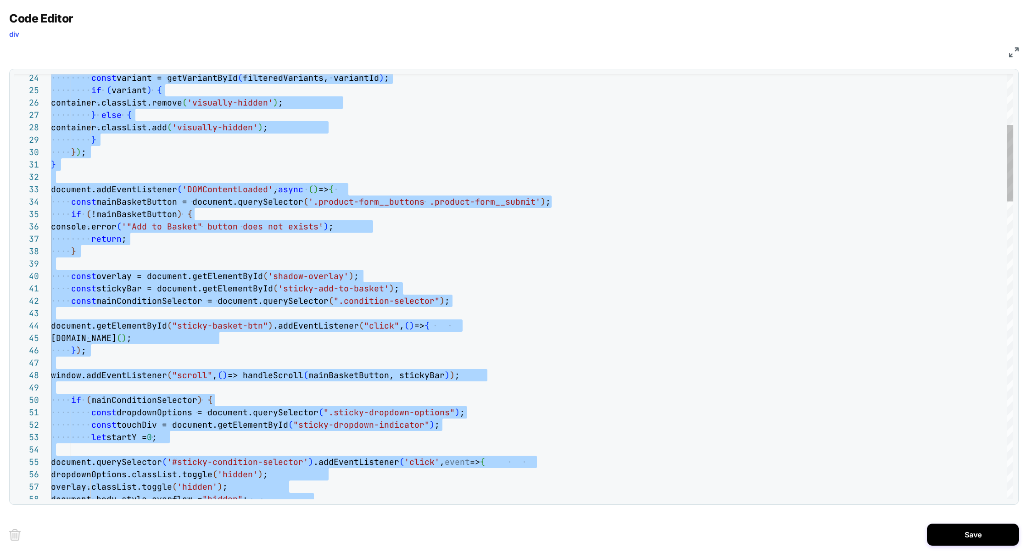
scroll to position [0, 0]
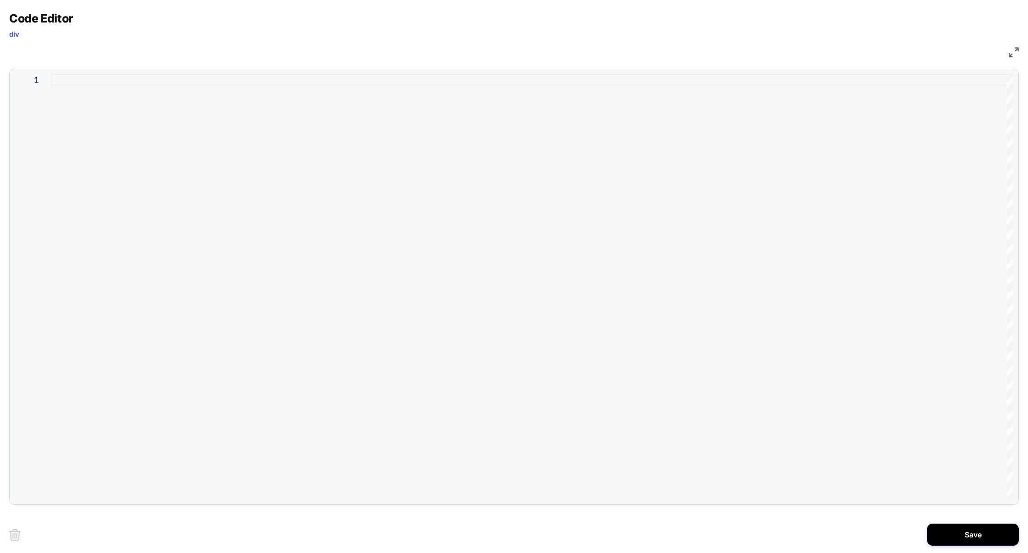
click at [1008, 56] on div "JS" at bounding box center [514, 51] width 1010 height 16
click at [1012, 56] on img at bounding box center [1014, 52] width 10 height 10
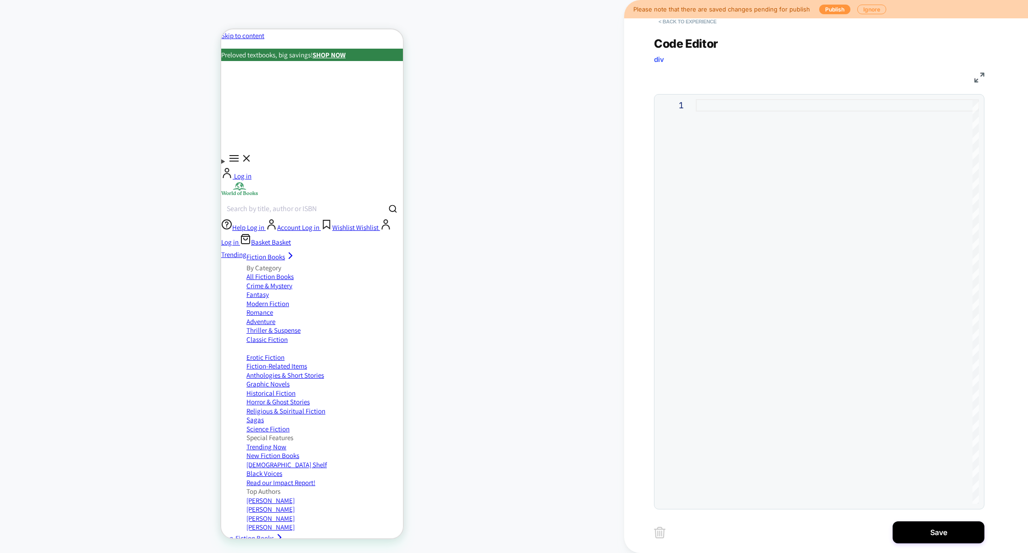
click at [695, 23] on button "< Back to experience" at bounding box center [687, 21] width 67 height 15
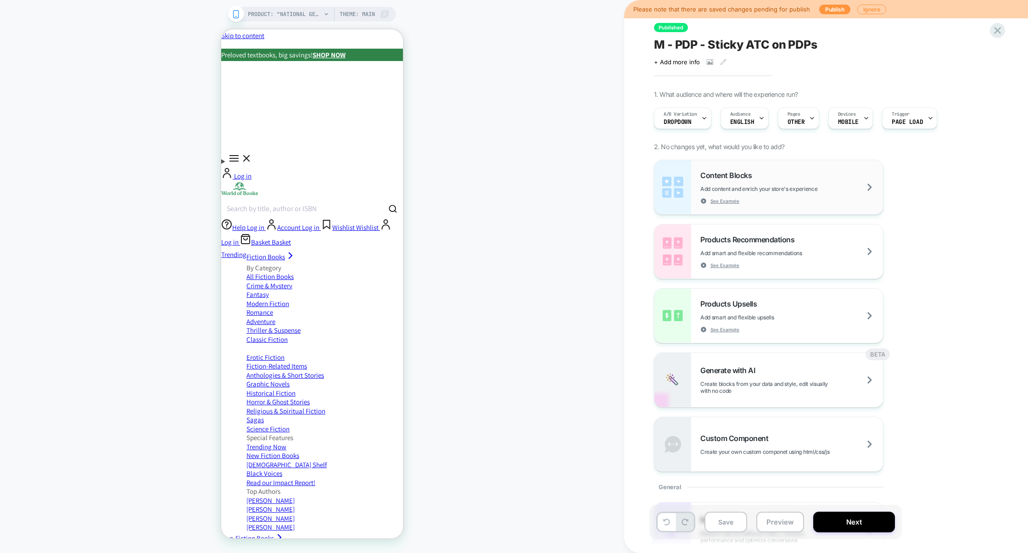
click at [829, 188] on span "Add content and enrich your store's experience" at bounding box center [781, 188] width 163 height 7
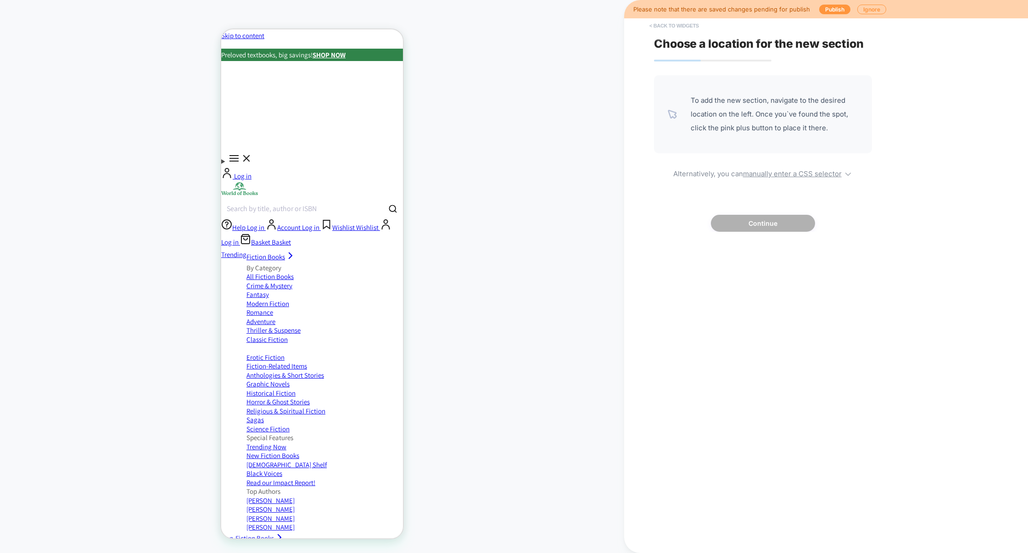
click at [688, 27] on button "< Back to widgets" at bounding box center [674, 25] width 59 height 15
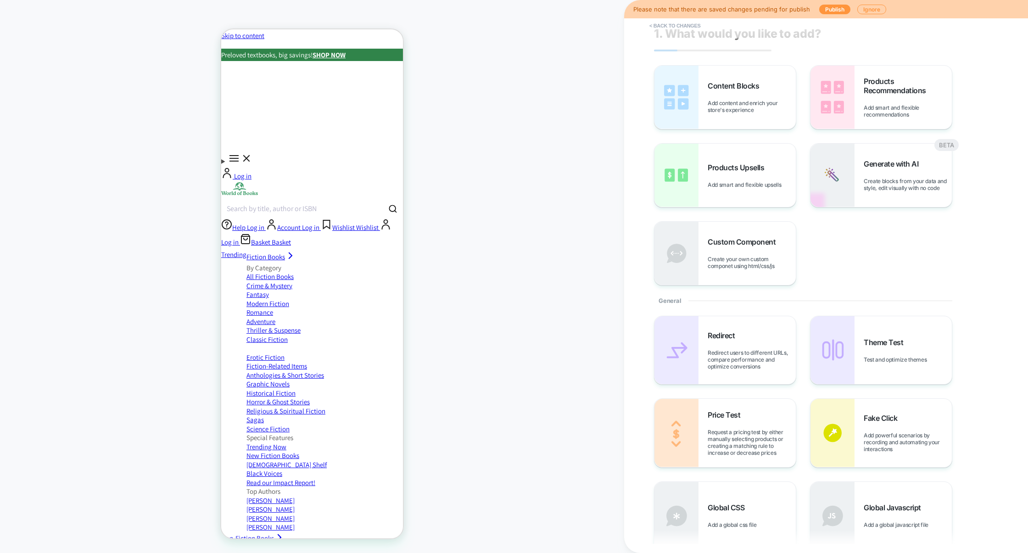
scroll to position [13, 0]
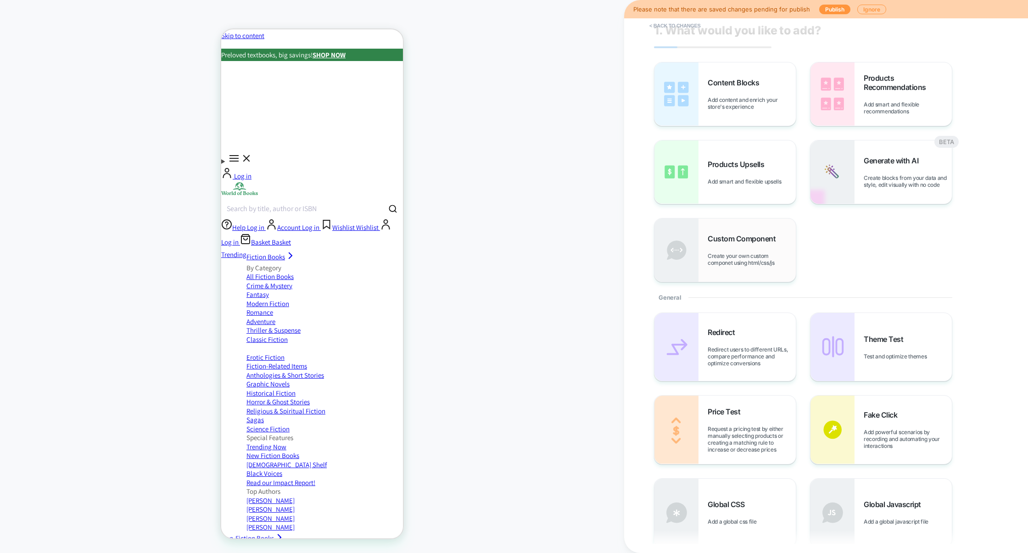
click at [763, 261] on span "Create your own custom componet using html/css/js" at bounding box center [752, 259] width 88 height 14
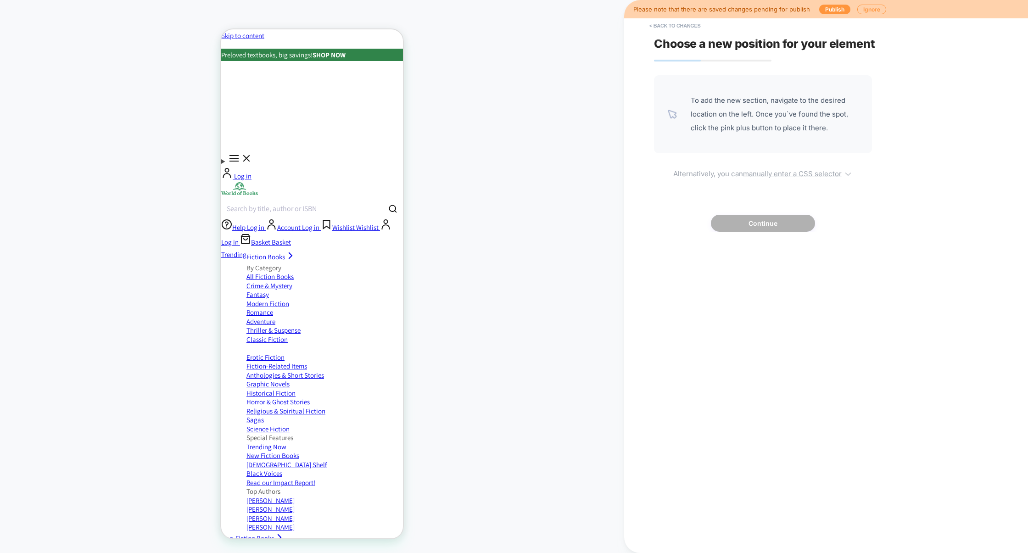
click at [776, 169] on span "Alternatively, you can manually enter a CSS selector" at bounding box center [763, 172] width 218 height 11
select select "*******"
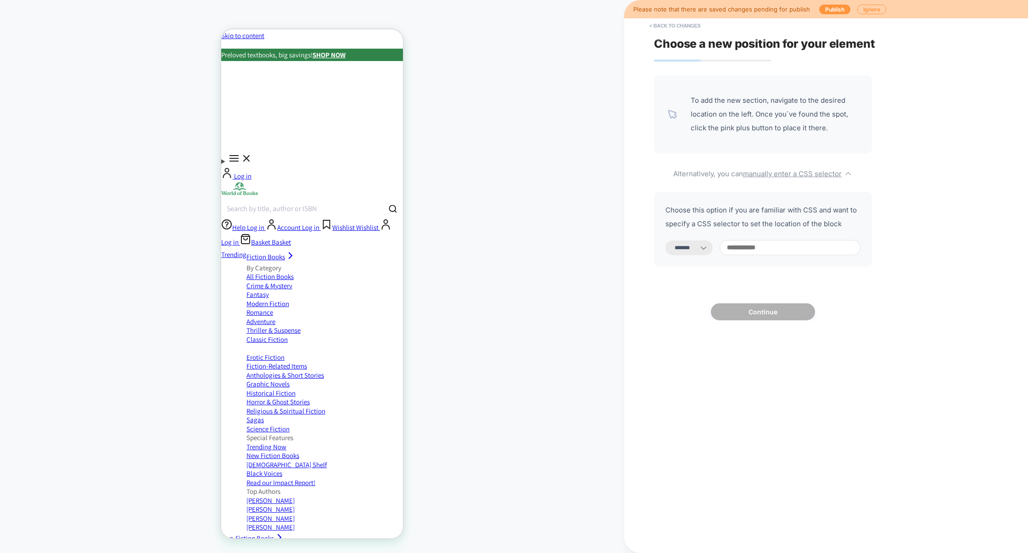
click at [755, 254] on input at bounding box center [790, 247] width 141 height 15
paste input "****"
type input "****"
select select "*********"
drag, startPoint x: 768, startPoint y: 248, endPoint x: 709, endPoint y: 248, distance: 59.2
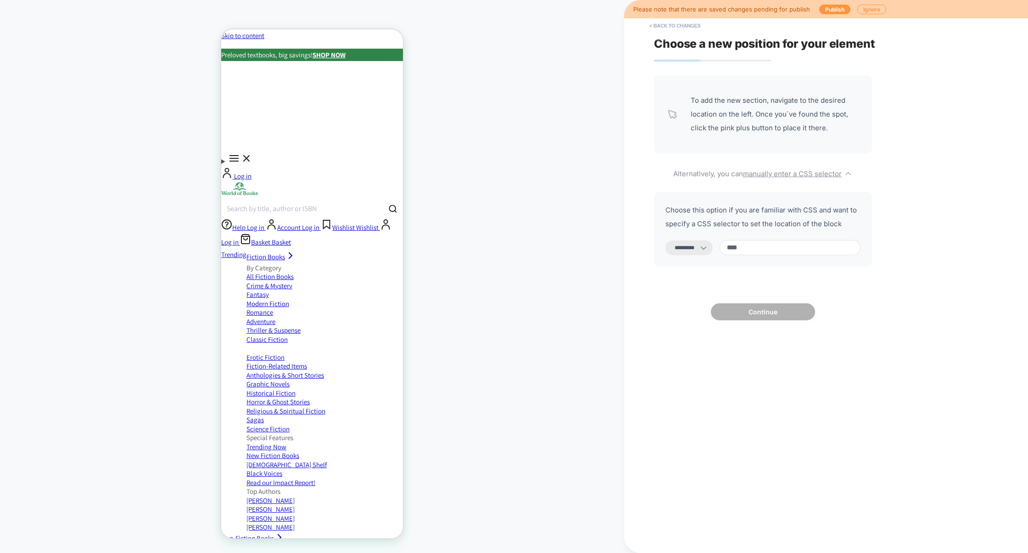
click at [710, 248] on div "**********" at bounding box center [763, 247] width 195 height 15
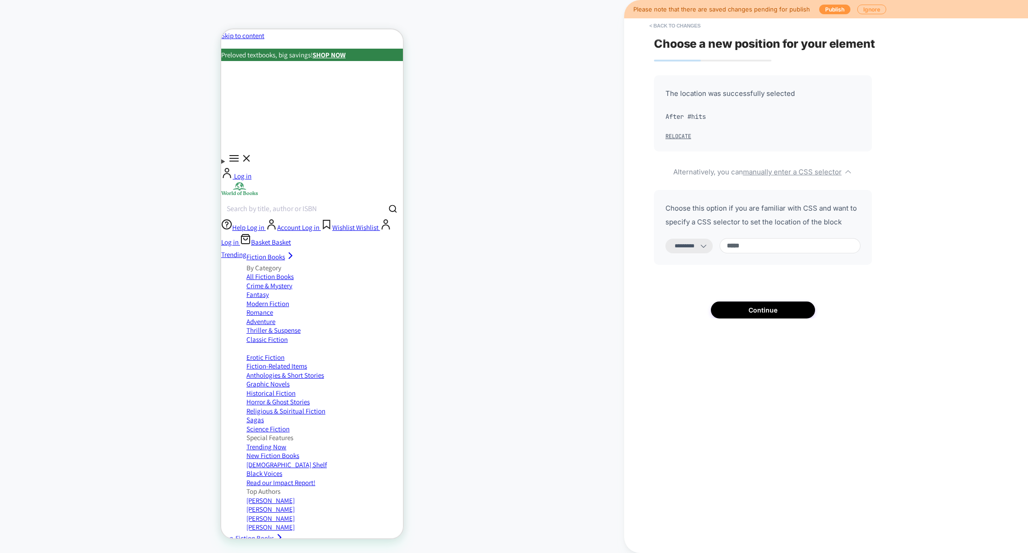
click at [785, 245] on input "*****" at bounding box center [790, 245] width 141 height 15
type input "**********"
click at [746, 309] on button "Continue" at bounding box center [763, 310] width 104 height 17
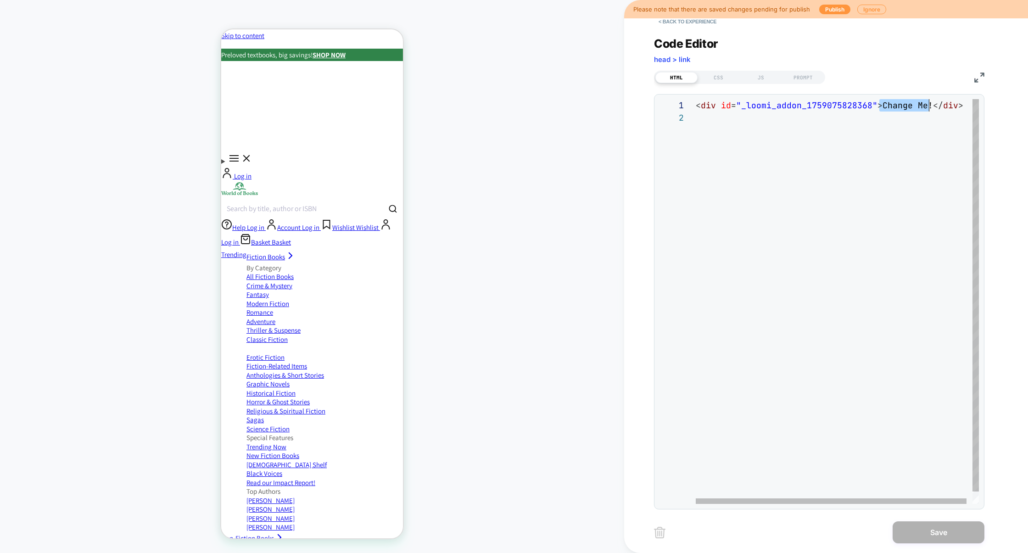
scroll to position [0, 233]
drag, startPoint x: 878, startPoint y: 106, endPoint x: 928, endPoint y: 106, distance: 50.0
click at [928, 106] on div "< div id = "_loomi_addon_1759075828368" > Change Me! </ div >" at bounding box center [840, 307] width 289 height 417
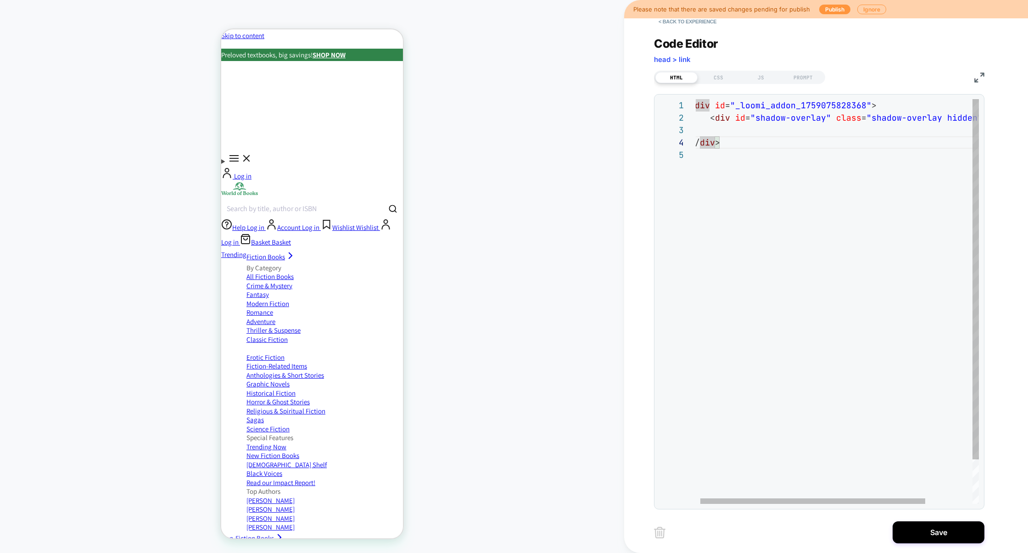
scroll to position [25, 19]
click at [842, 136] on div "< div id = "_loomi_addon_1759075828368" > < div id = "shadow-overlay" class = "…" at bounding box center [864, 326] width 348 height 454
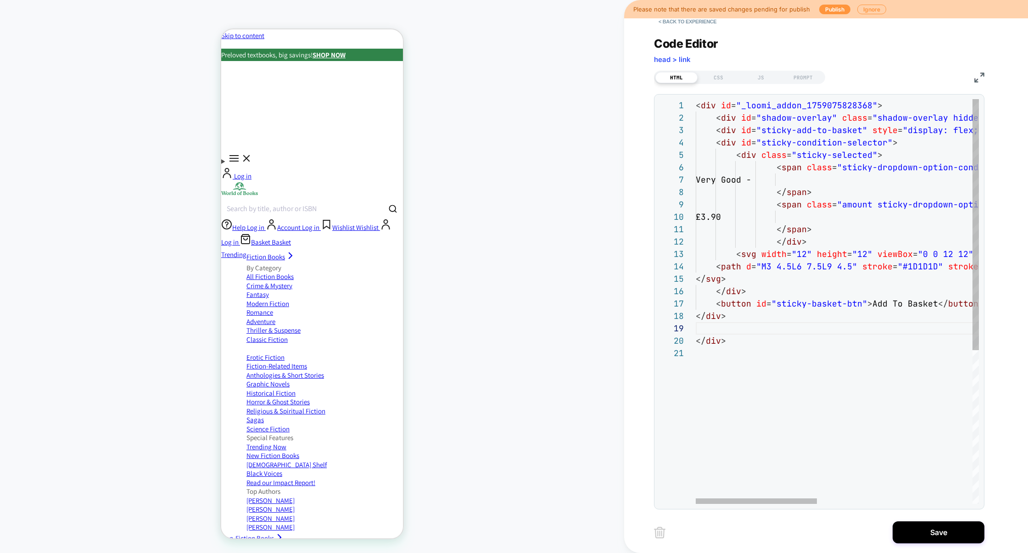
scroll to position [25, 30]
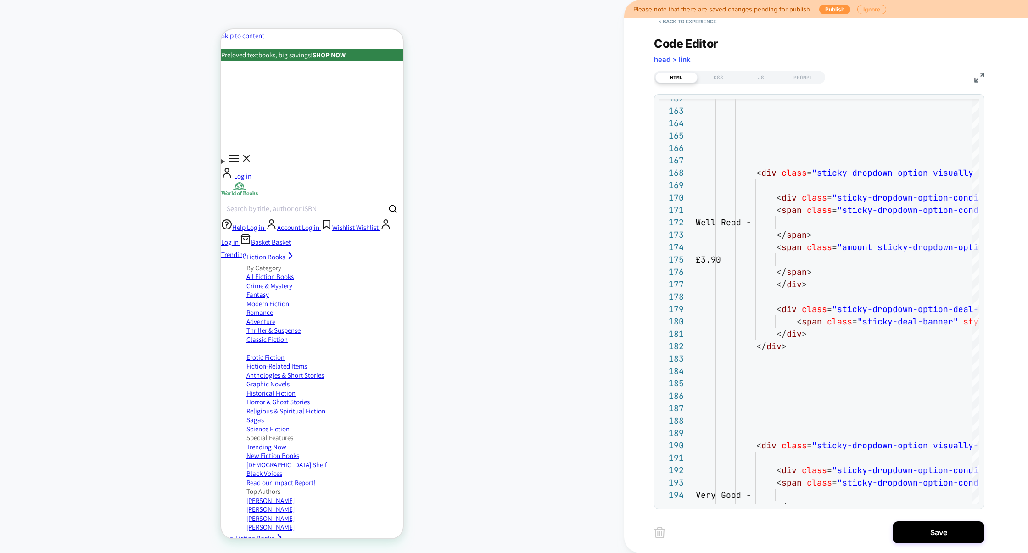
type textarea "****** ******"
click at [976, 80] on img at bounding box center [979, 78] width 10 height 10
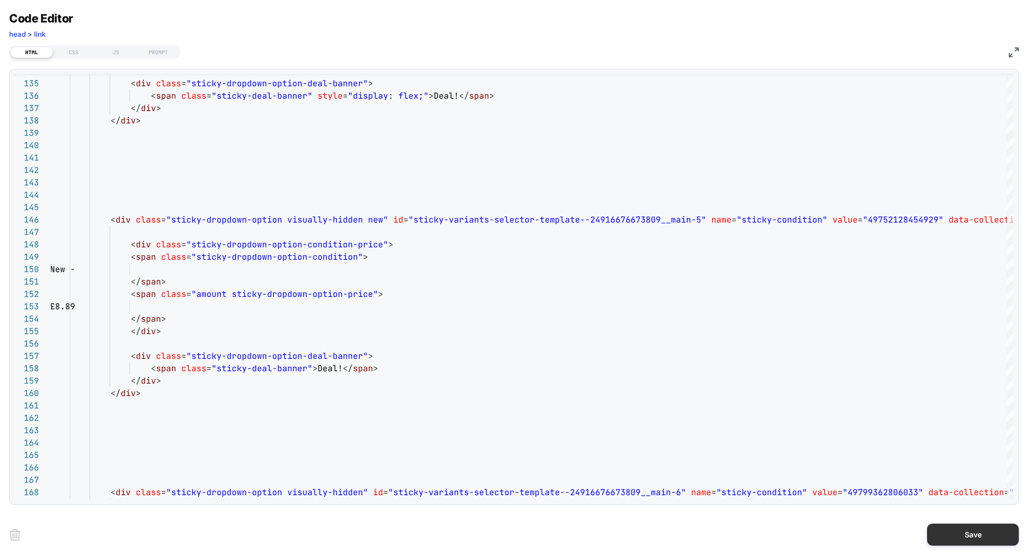
click at [968, 524] on button "Save" at bounding box center [973, 535] width 92 height 22
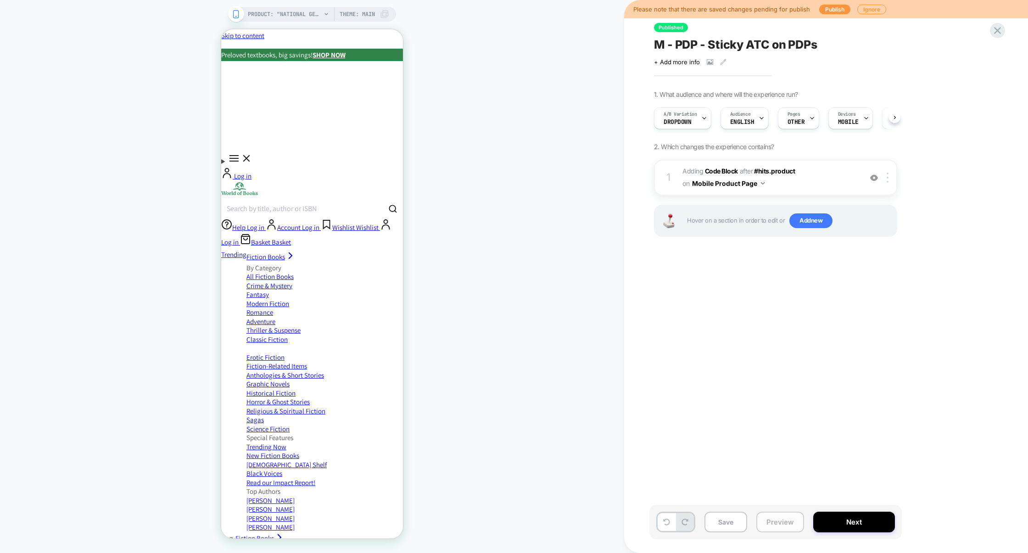
scroll to position [0, 0]
click at [767, 527] on button "Preview" at bounding box center [780, 522] width 48 height 21
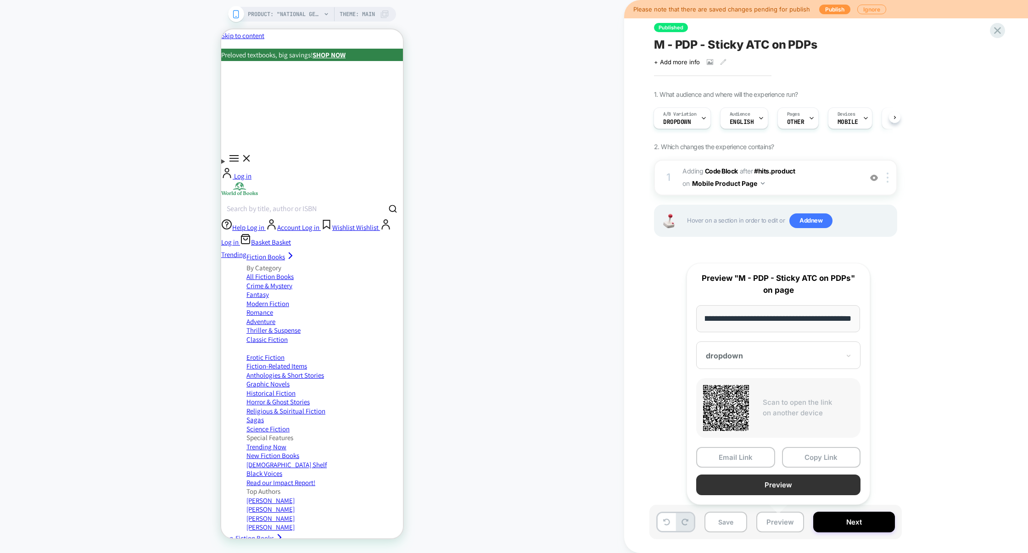
scroll to position [0, 0]
click at [786, 486] on button "Preview" at bounding box center [778, 485] width 164 height 21
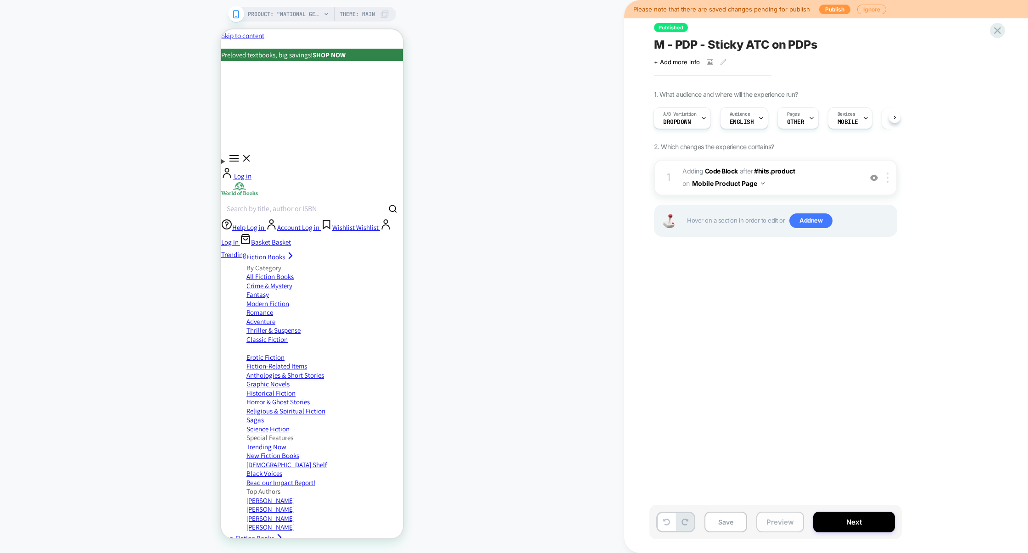
click at [785, 525] on button "Preview" at bounding box center [780, 522] width 48 height 21
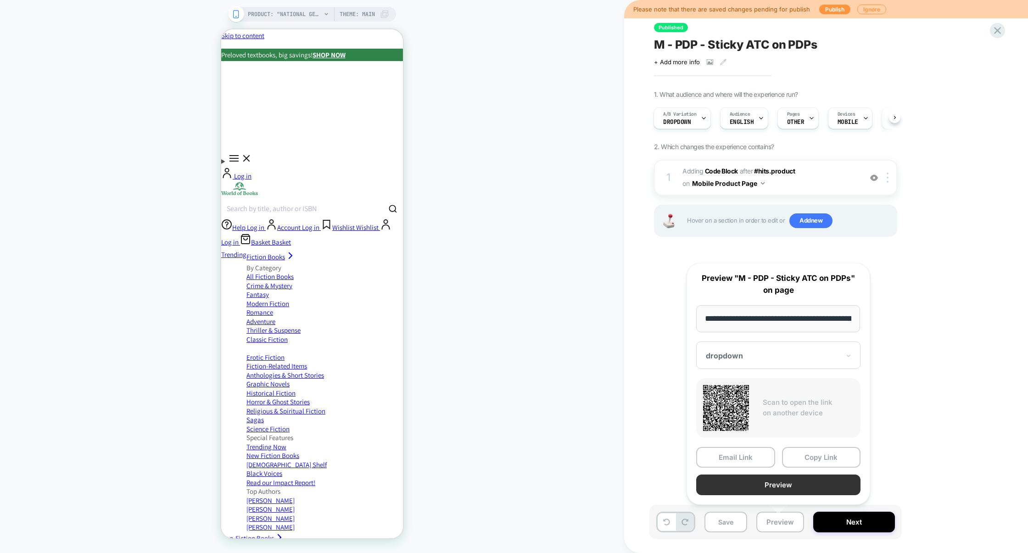
click at [789, 484] on button "Preview" at bounding box center [778, 485] width 164 height 21
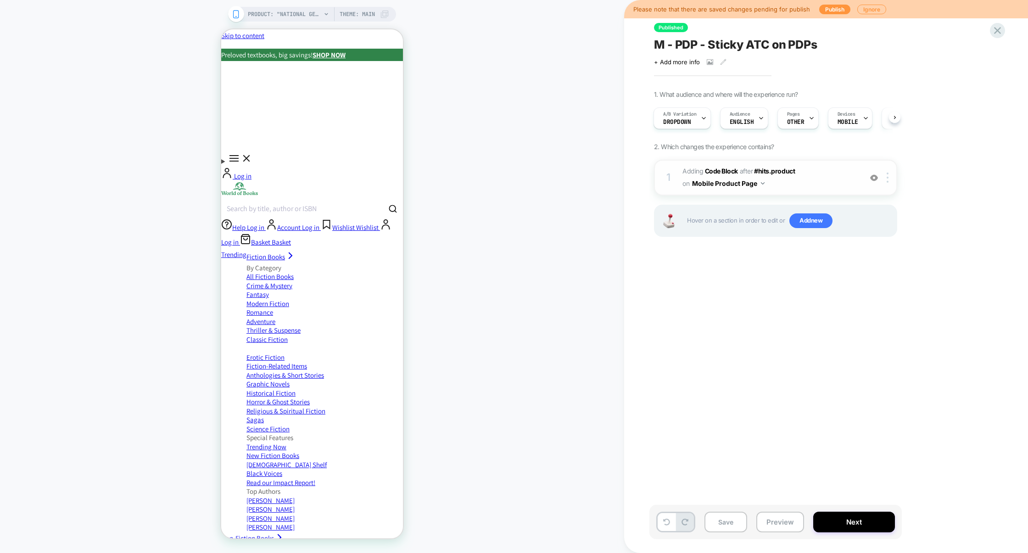
click at [817, 180] on span "Adding Code Block AFTER #hits.product #hits.product on Mobile Product Page" at bounding box center [770, 177] width 175 height 25
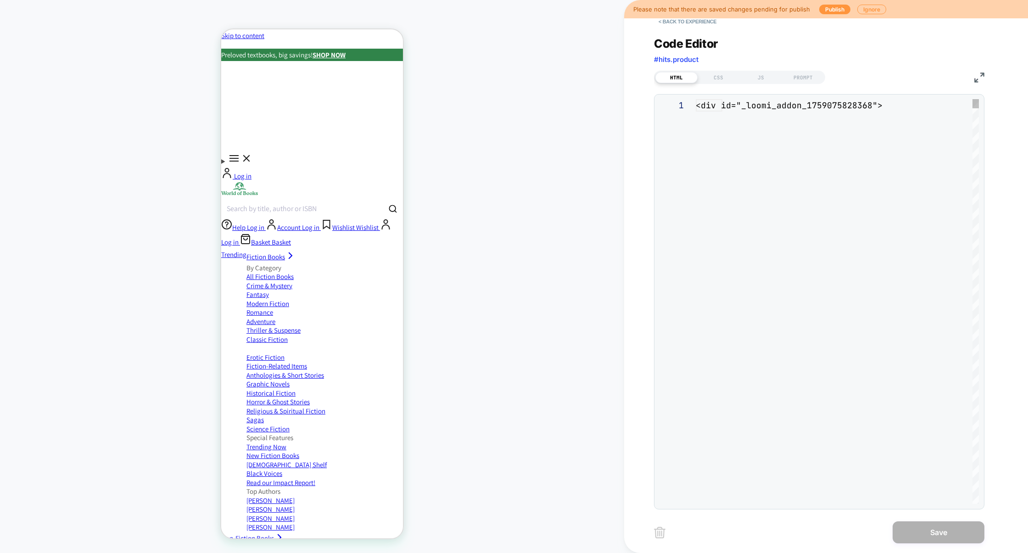
scroll to position [124, 0]
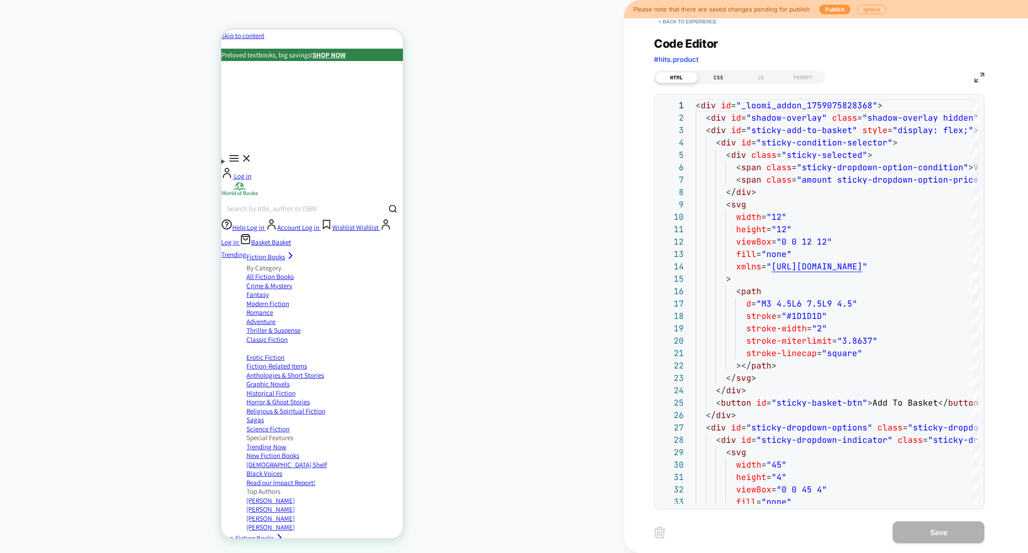
click at [711, 78] on div "CSS" at bounding box center [719, 77] width 42 height 11
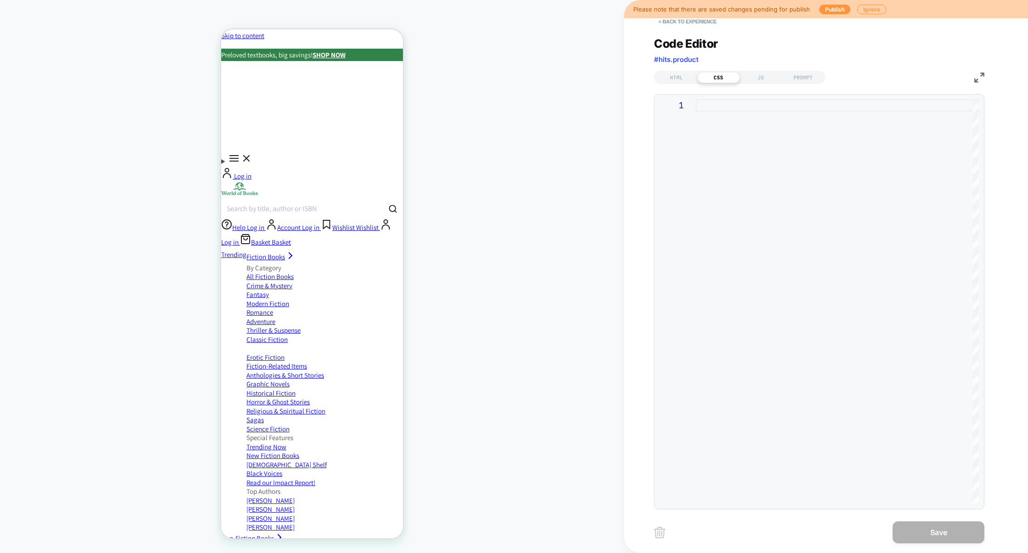
click at [765, 175] on div at bounding box center [837, 301] width 283 height 405
type textarea "**********"
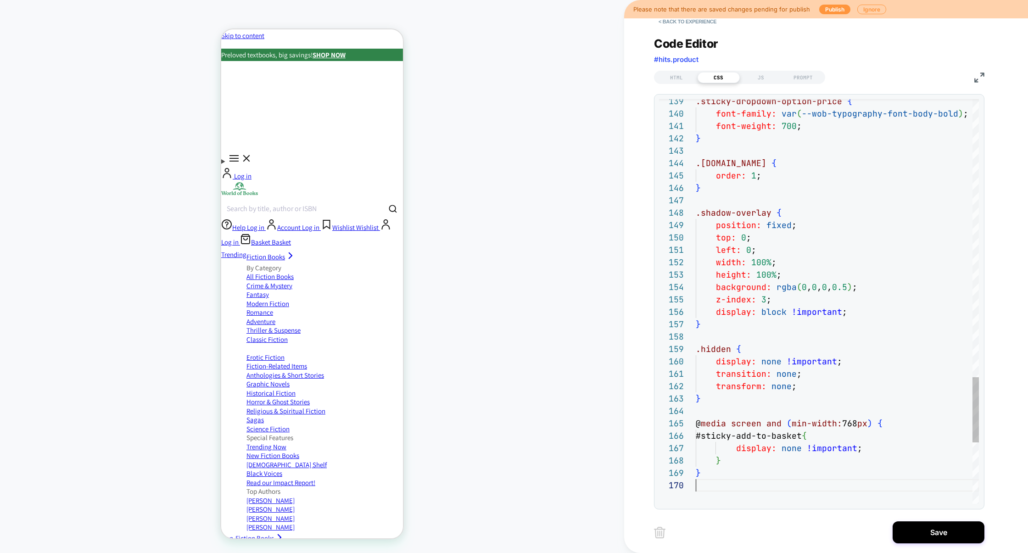
scroll to position [111, 0]
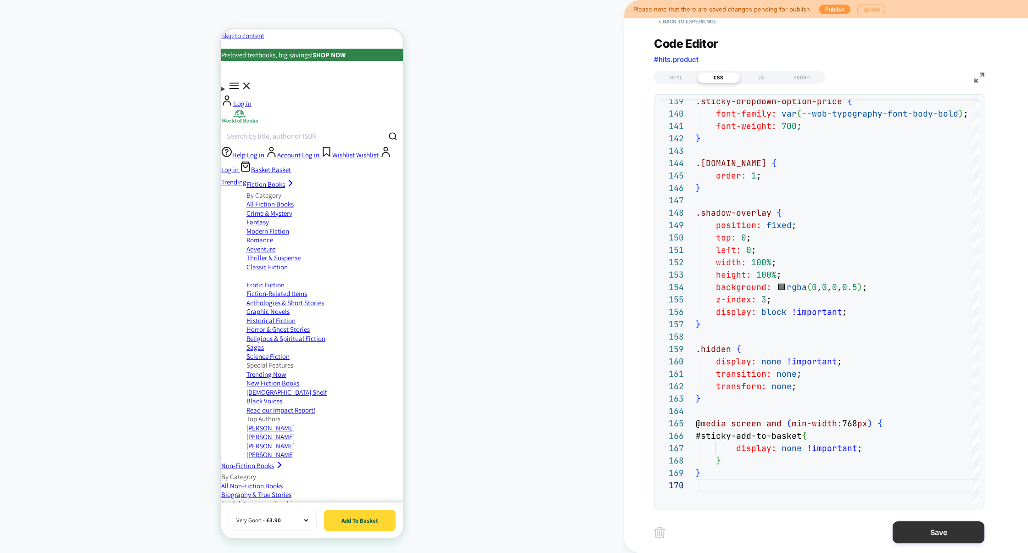
click at [932, 537] on button "Save" at bounding box center [939, 532] width 92 height 22
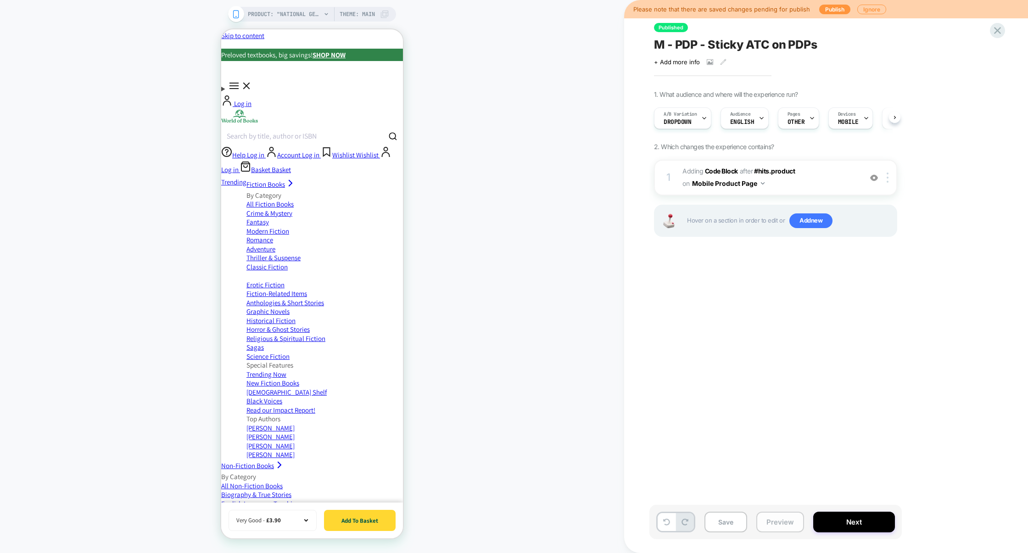
scroll to position [0, 0]
click at [777, 523] on button "Preview" at bounding box center [780, 522] width 48 height 21
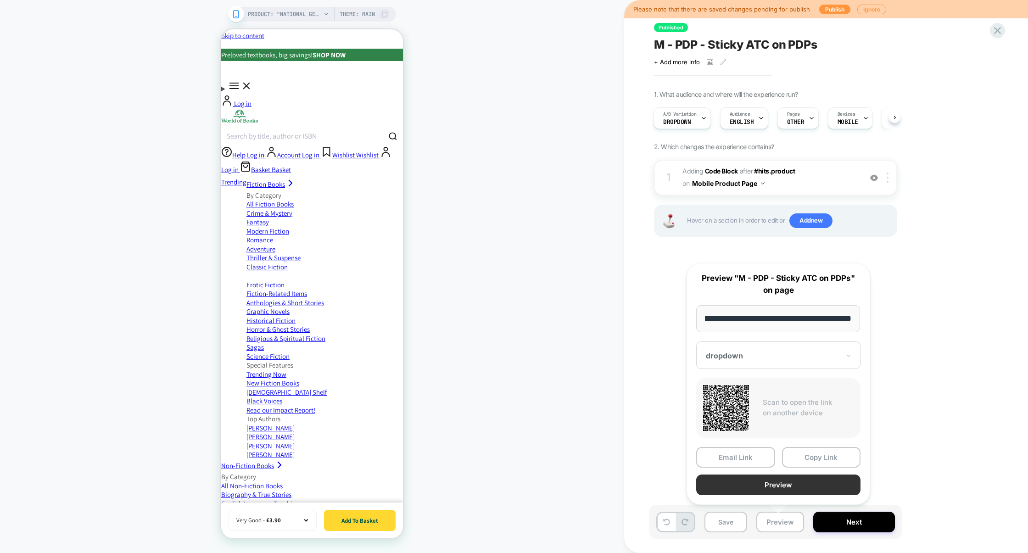
scroll to position [0, 0]
click at [789, 489] on button "Preview" at bounding box center [778, 485] width 164 height 21
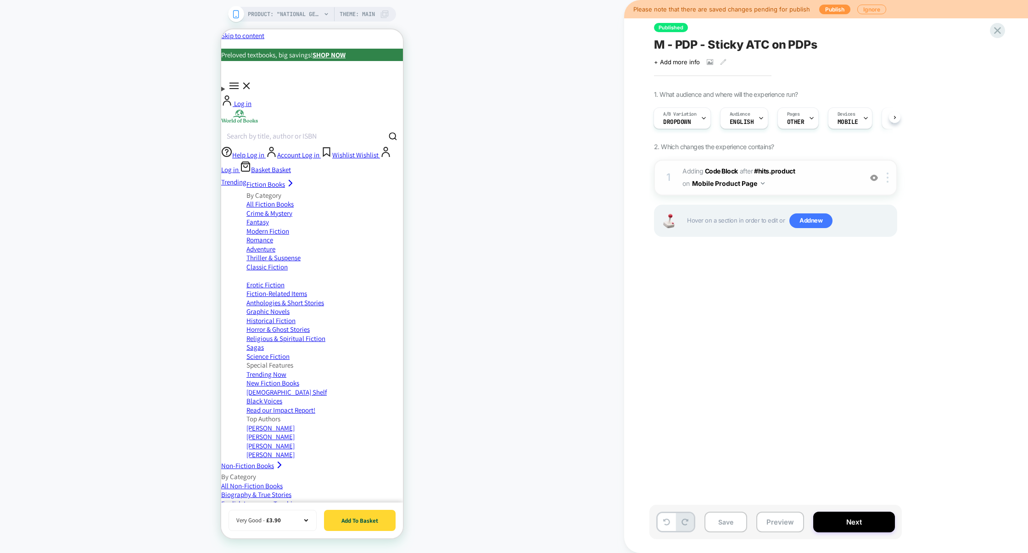
click at [817, 185] on span "Adding Code Block AFTER #hits.product #hits.product on Mobile Product Page" at bounding box center [770, 177] width 175 height 25
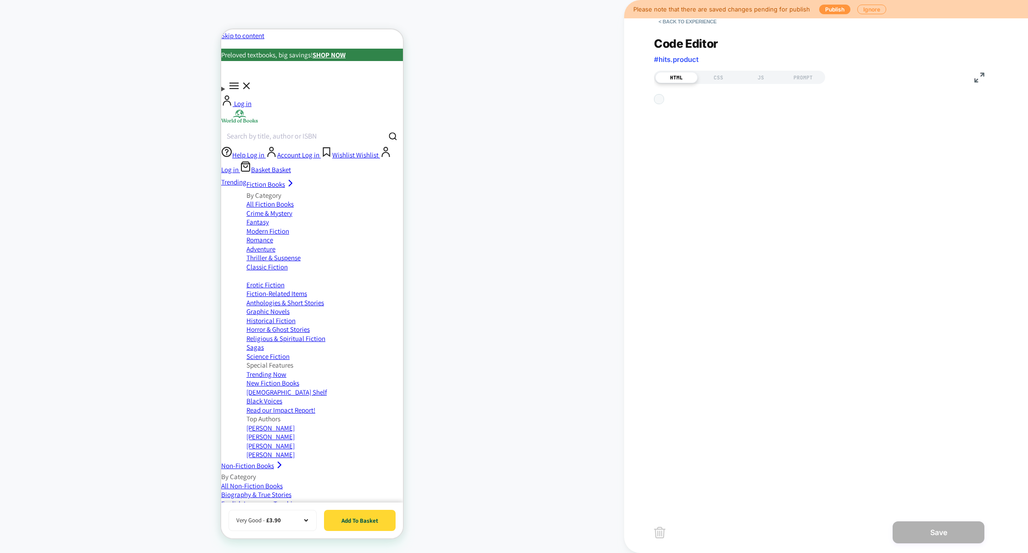
scroll to position [124, 0]
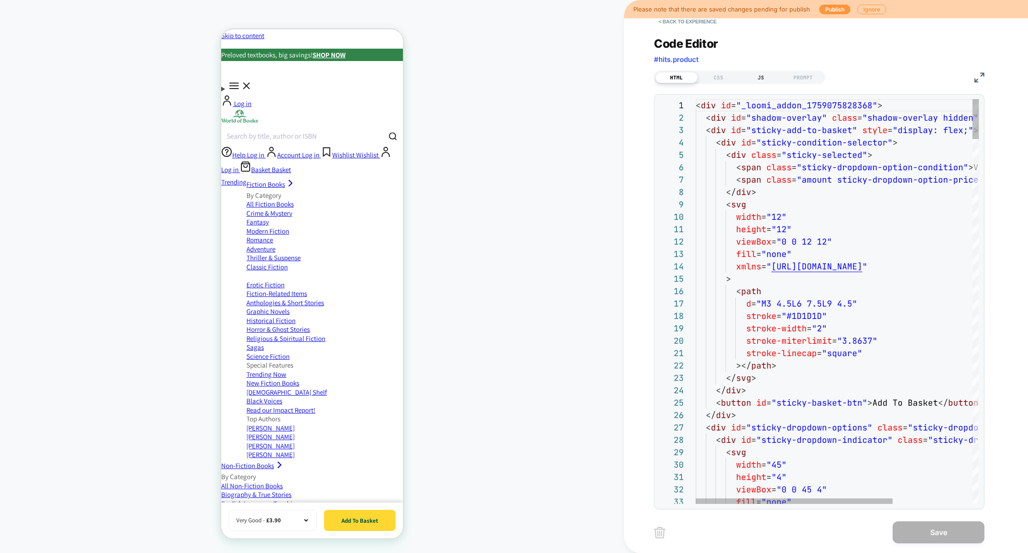
click at [767, 75] on div "JS" at bounding box center [761, 77] width 42 height 11
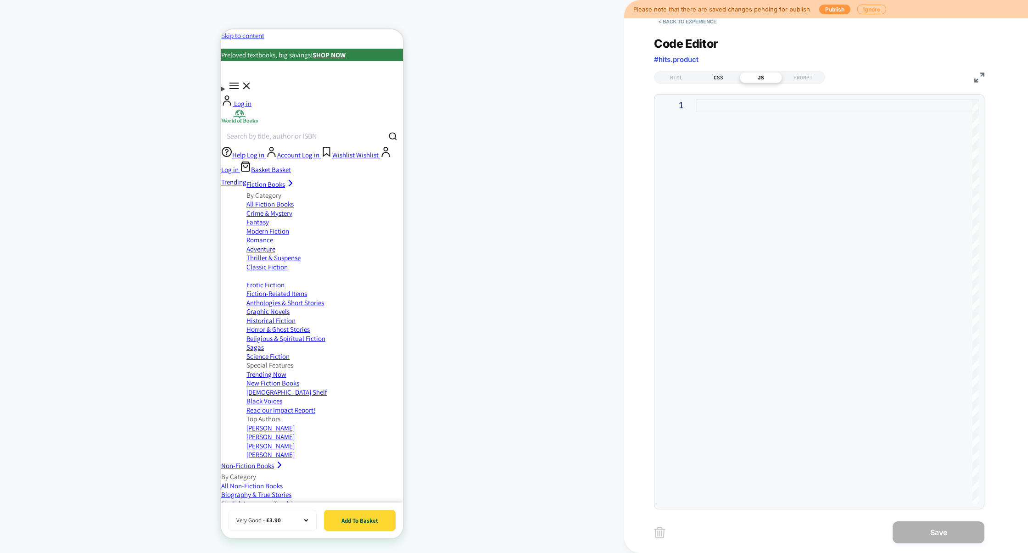
click at [717, 79] on div "CSS" at bounding box center [719, 77] width 42 height 11
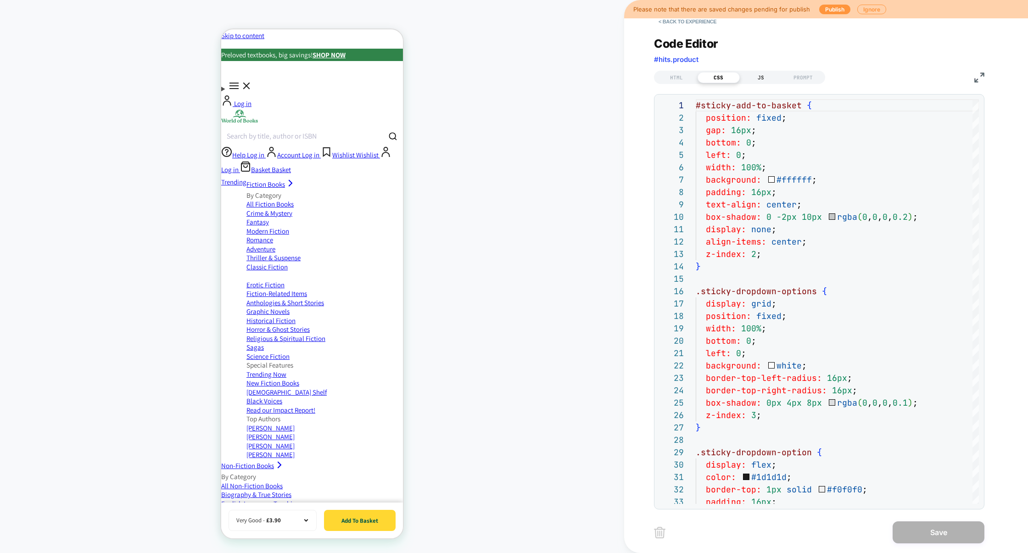
click at [762, 77] on div "JS" at bounding box center [761, 77] width 42 height 11
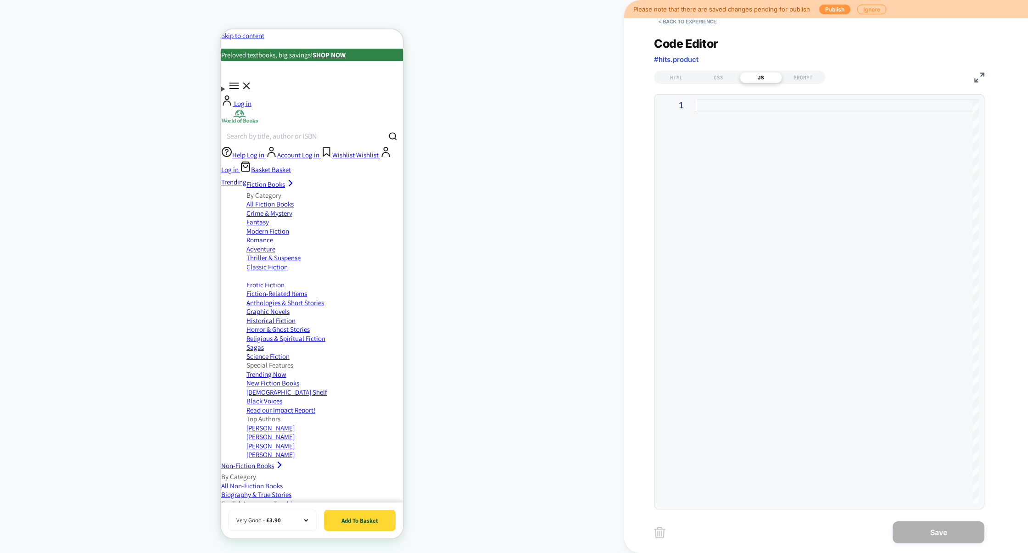
click at [760, 133] on div at bounding box center [837, 301] width 283 height 405
type textarea "**********"
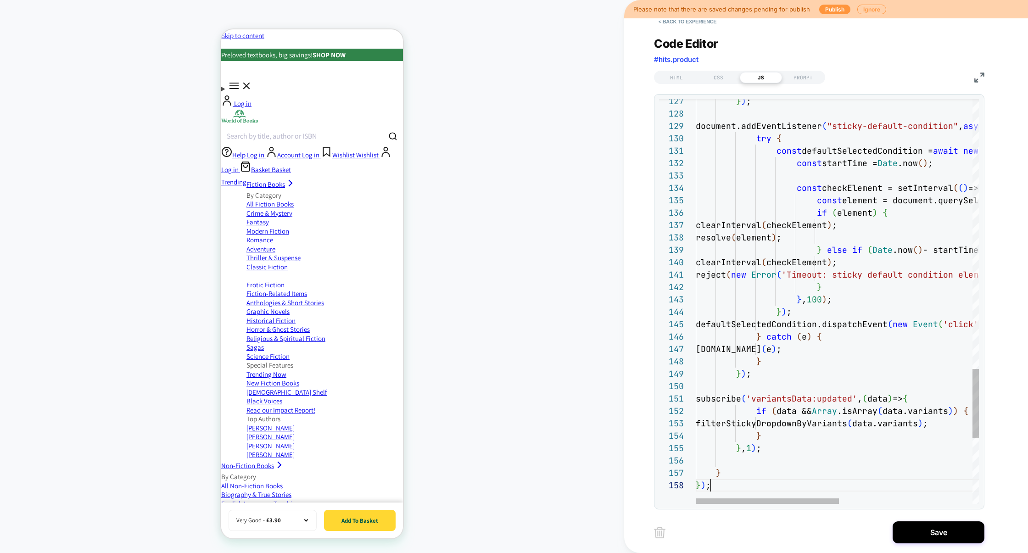
scroll to position [87, 15]
click at [932, 527] on button "Save" at bounding box center [939, 532] width 92 height 22
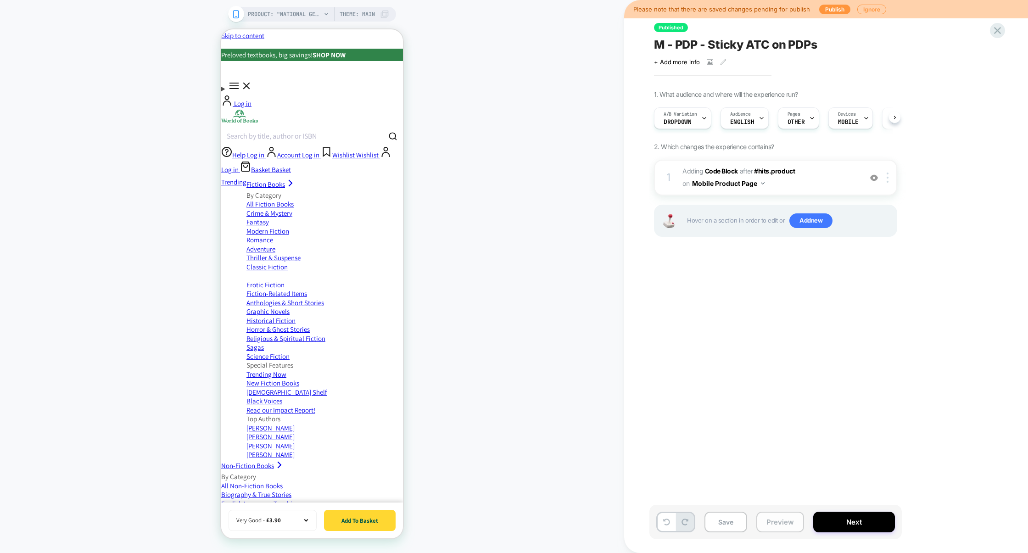
scroll to position [0, 0]
click at [771, 524] on button "Preview" at bounding box center [780, 522] width 48 height 21
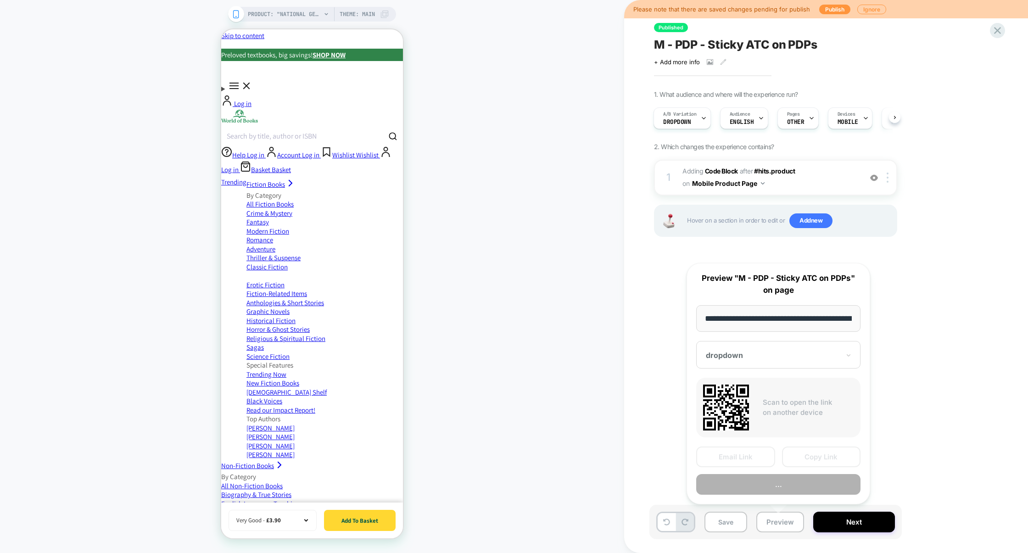
scroll to position [0, 371]
click at [783, 493] on button "Preview" at bounding box center [778, 485] width 164 height 21
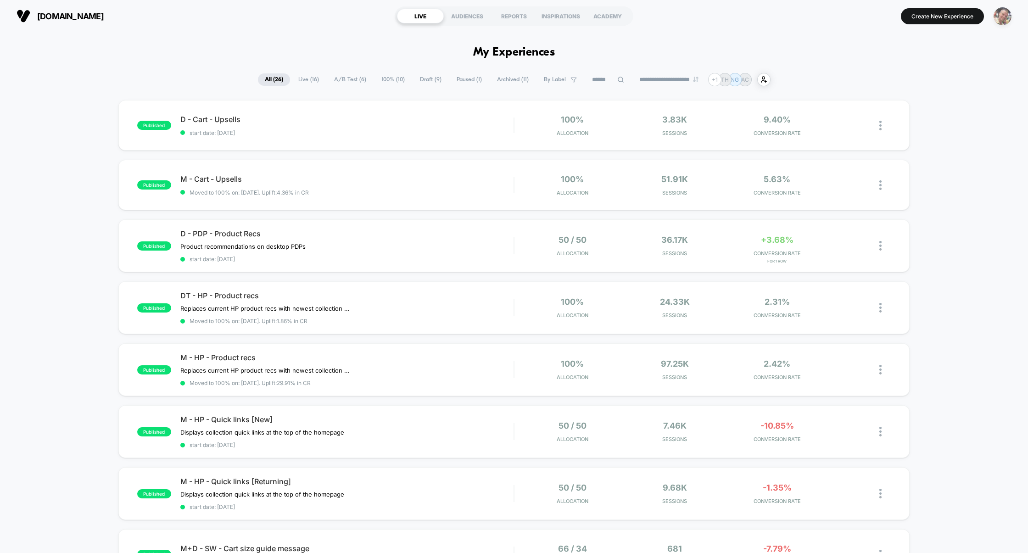
click at [1004, 23] on img "button" at bounding box center [1003, 16] width 18 height 18
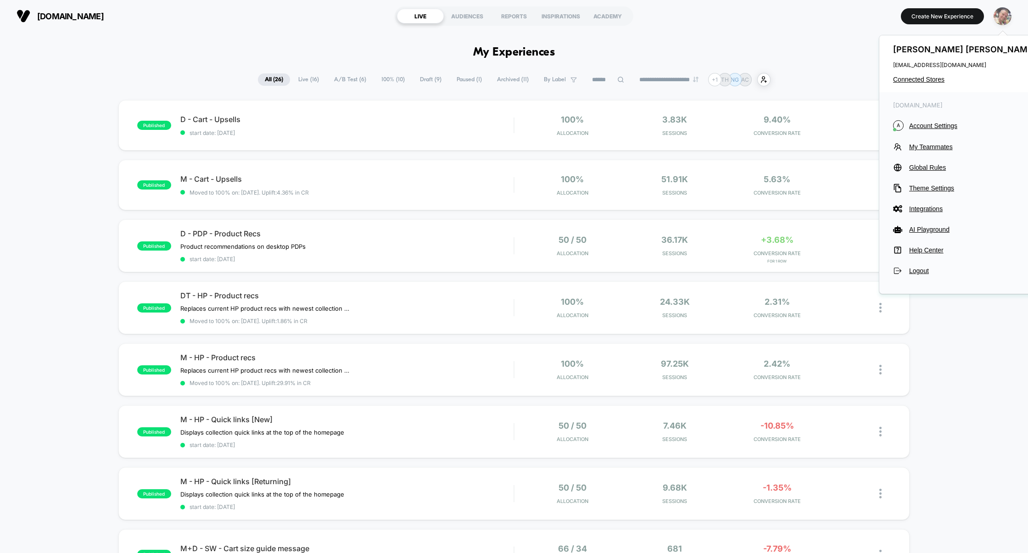
click at [1004, 23] on img "button" at bounding box center [1003, 16] width 18 height 18
